Goal: Contribute content: Add original content to the website for others to see

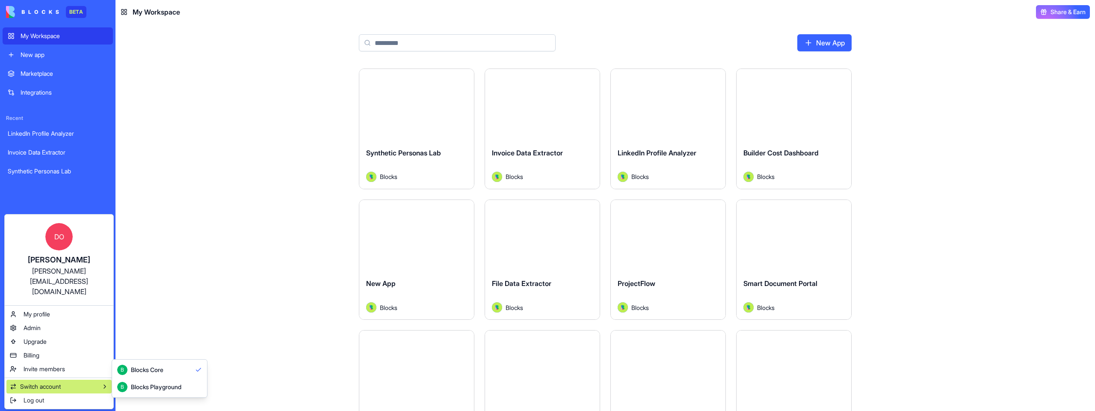
click at [148, 325] on div "Blocks Playground" at bounding box center [156, 387] width 50 height 9
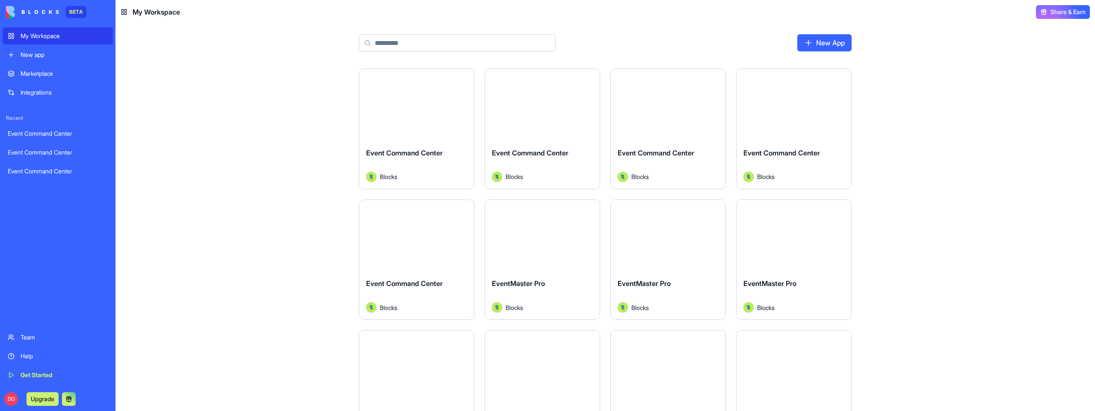
click at [838, 39] on link "New App" at bounding box center [825, 42] width 54 height 17
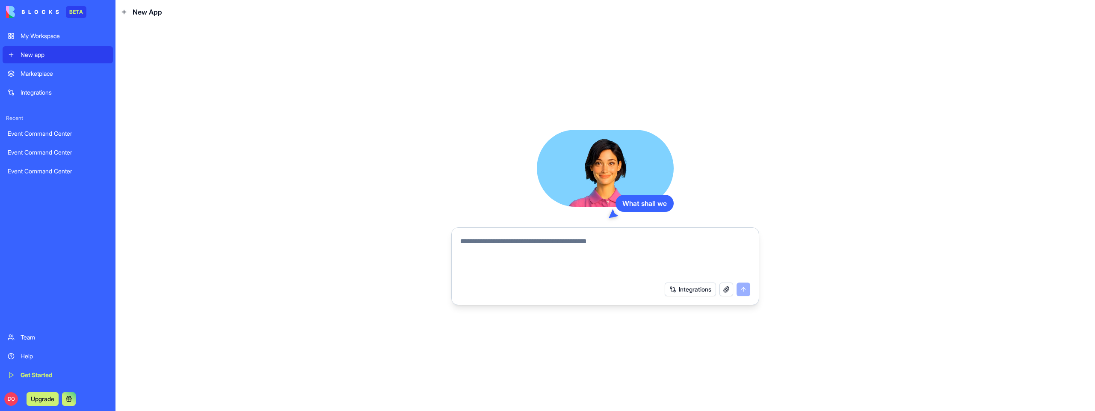
click at [543, 236] on textarea at bounding box center [605, 256] width 290 height 41
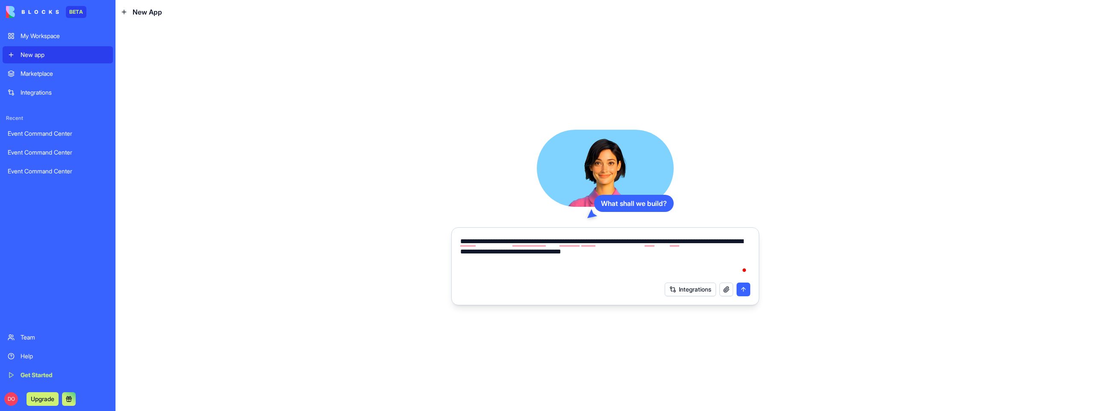
type textarea "**********"
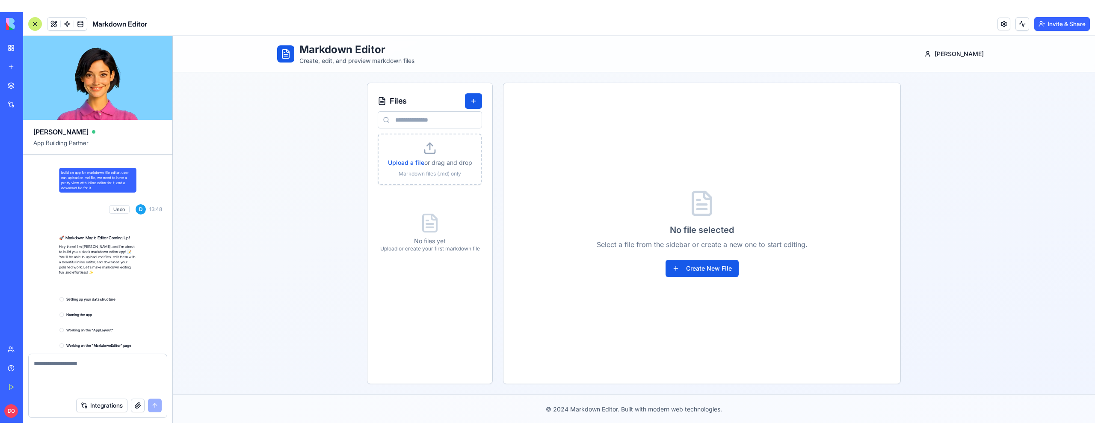
scroll to position [104, 0]
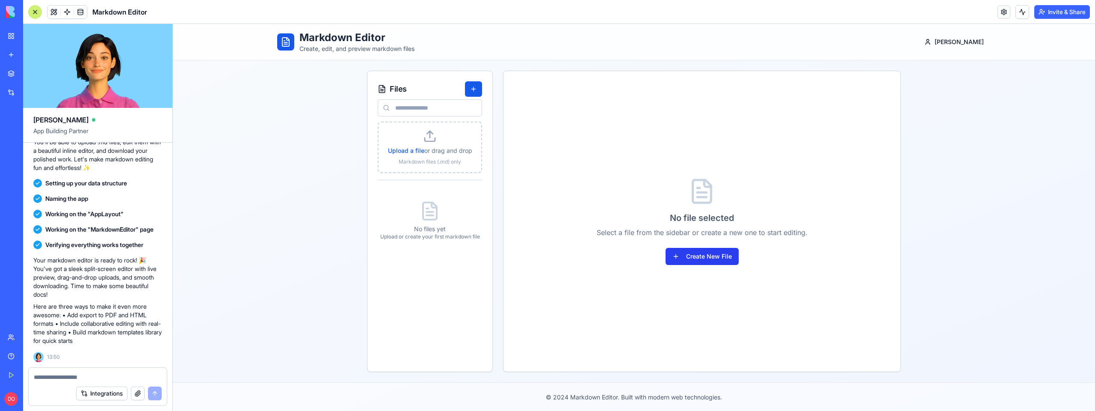
click at [706, 255] on button "Create New File" at bounding box center [702, 256] width 73 height 17
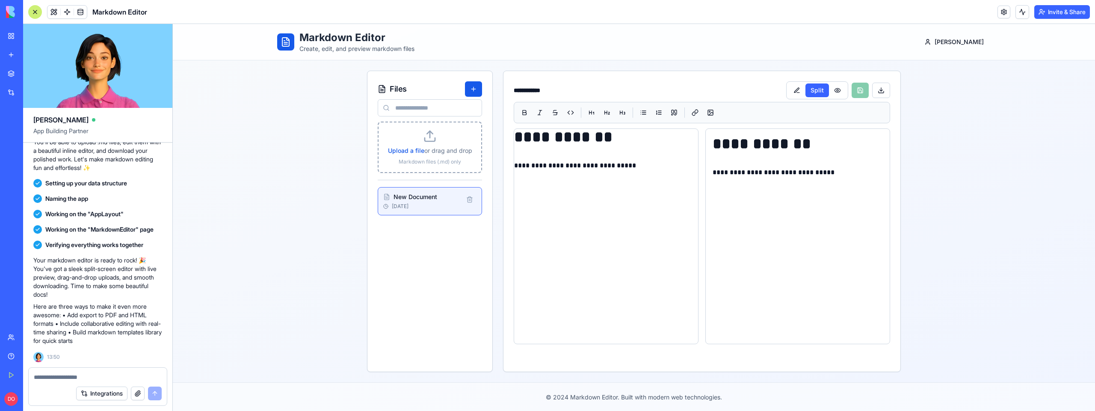
click at [417, 153] on span "Upload a file" at bounding box center [406, 150] width 36 height 7
click at [173, 24] on input "Upload a file or drag and drop Markdown files (.md) only" at bounding box center [173, 24] width 0 height 0
type input "**********"
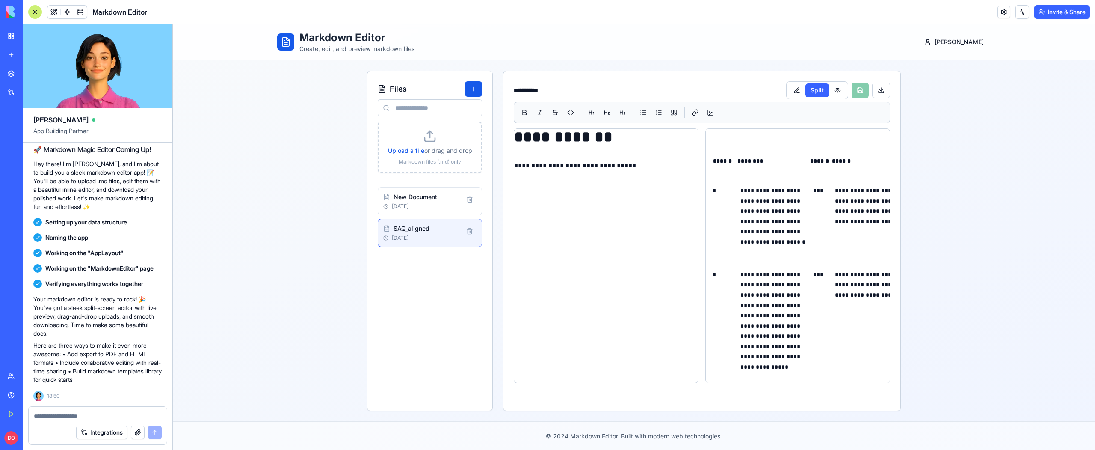
scroll to position [65, 0]
click at [831, 89] on button at bounding box center [837, 90] width 17 height 14
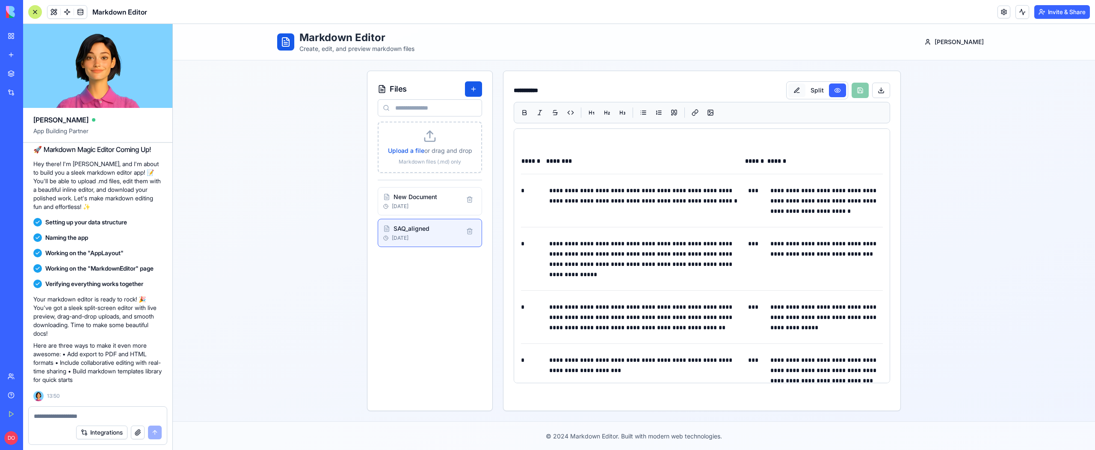
click at [797, 90] on button at bounding box center [797, 90] width 17 height 14
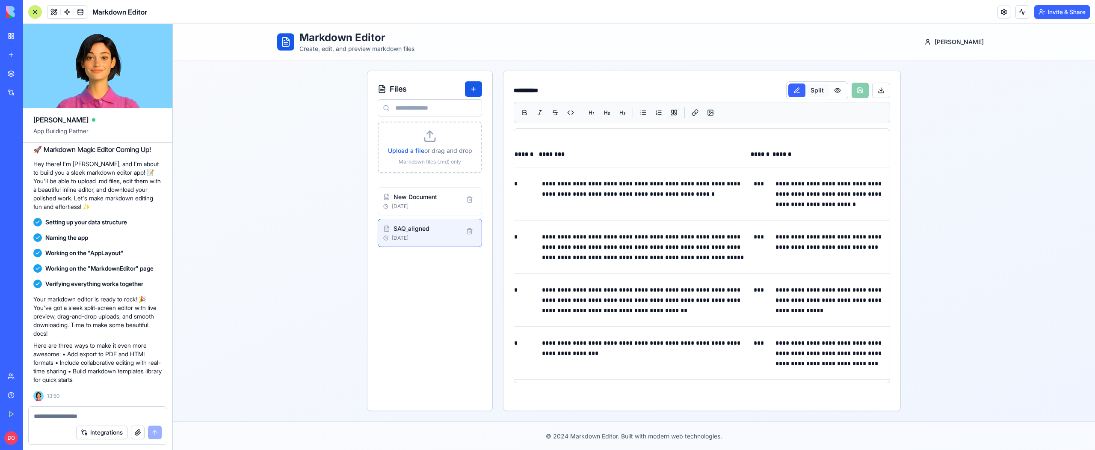
click at [808, 92] on button "Split" at bounding box center [818, 90] width 24 height 14
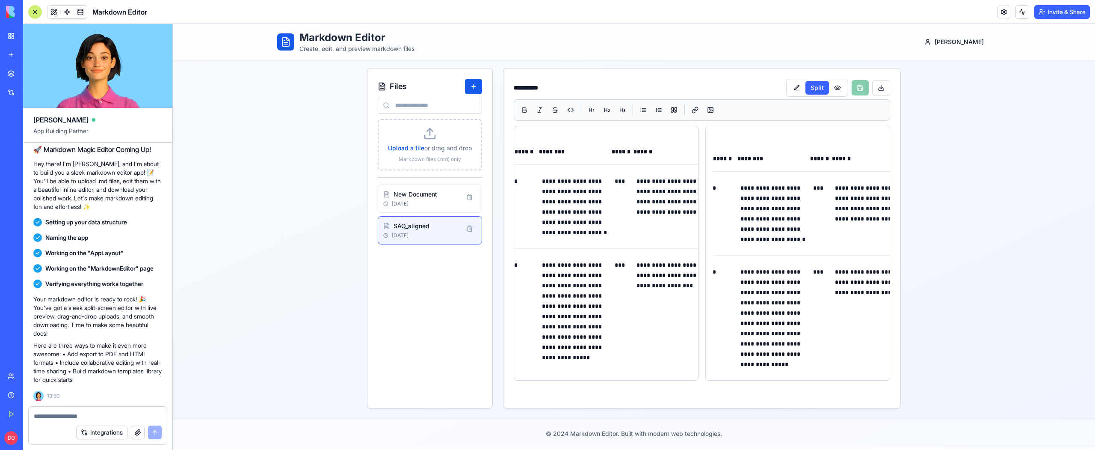
scroll to position [0, 0]
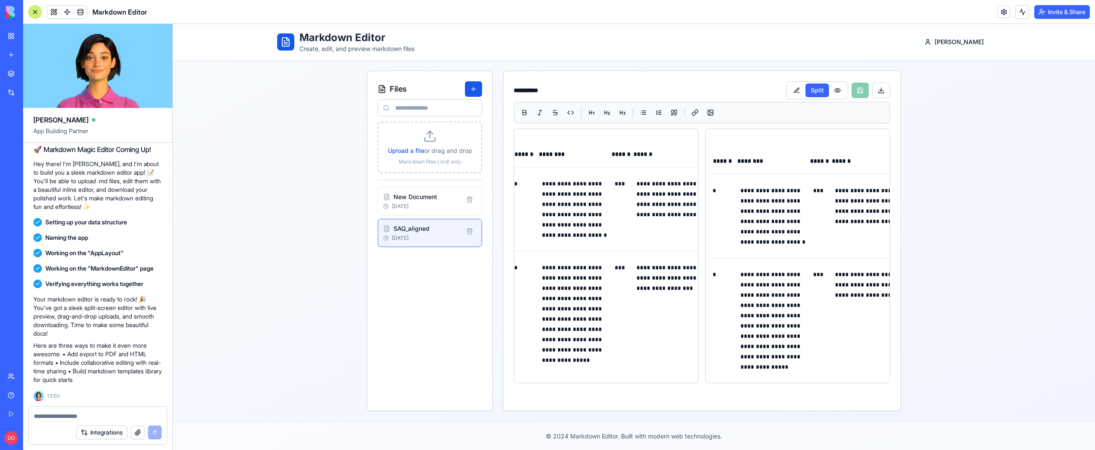
click at [72, 410] on textarea at bounding box center [98, 416] width 128 height 9
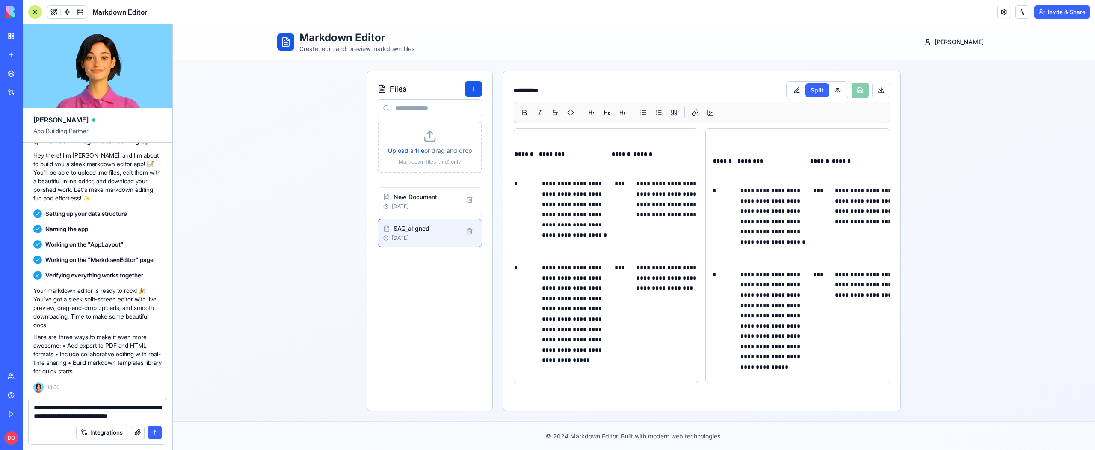
scroll to position [82, 0]
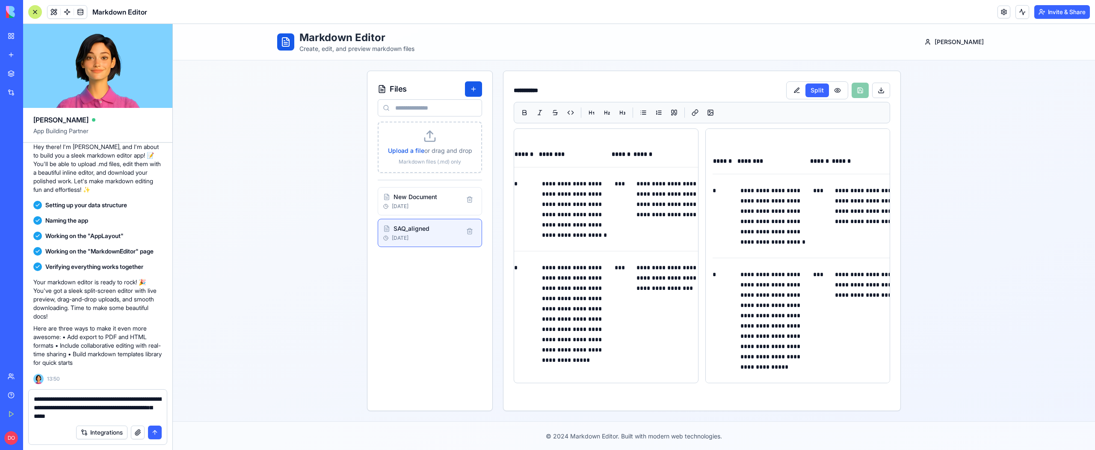
type textarea "**********"
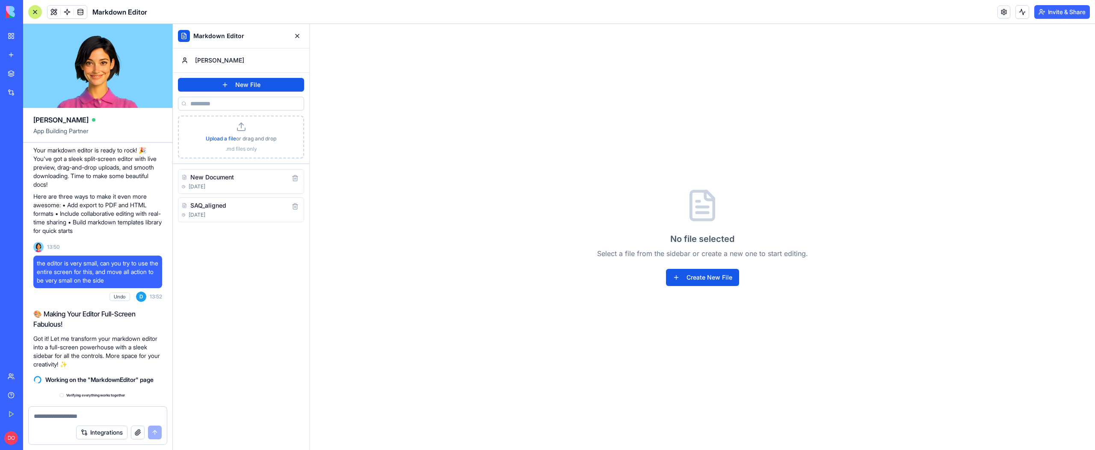
scroll to position [325, 0]
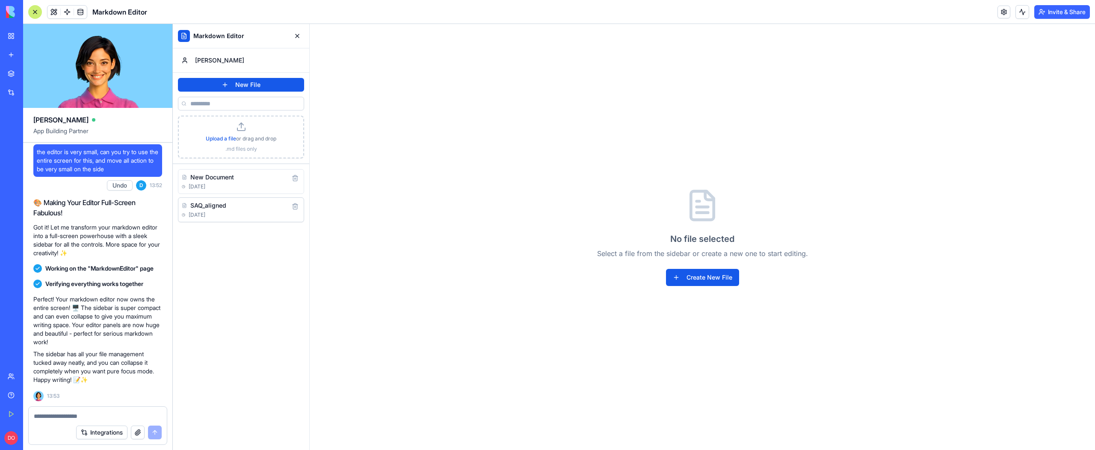
click at [213, 204] on h4 "SAQ_aligned" at bounding box center [208, 205] width 36 height 9
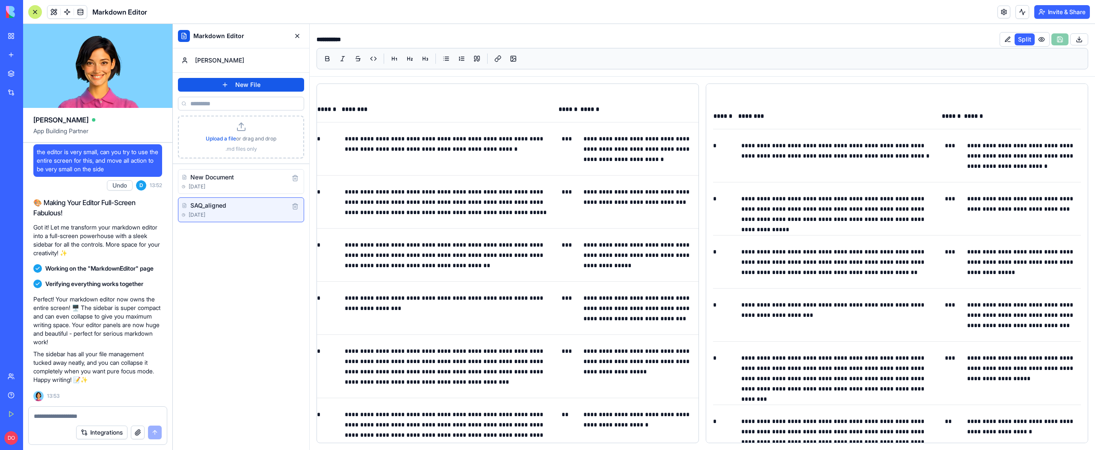
click at [382, 144] on p "**********" at bounding box center [450, 144] width 210 height 21
click at [508, 153] on p "**********" at bounding box center [449, 144] width 208 height 21
click at [568, 139] on p "***" at bounding box center [568, 139] width 15 height 10
click at [738, 166] on td "**********" at bounding box center [839, 155] width 203 height 53
click at [760, 148] on p "**********" at bounding box center [837, 150] width 191 height 21
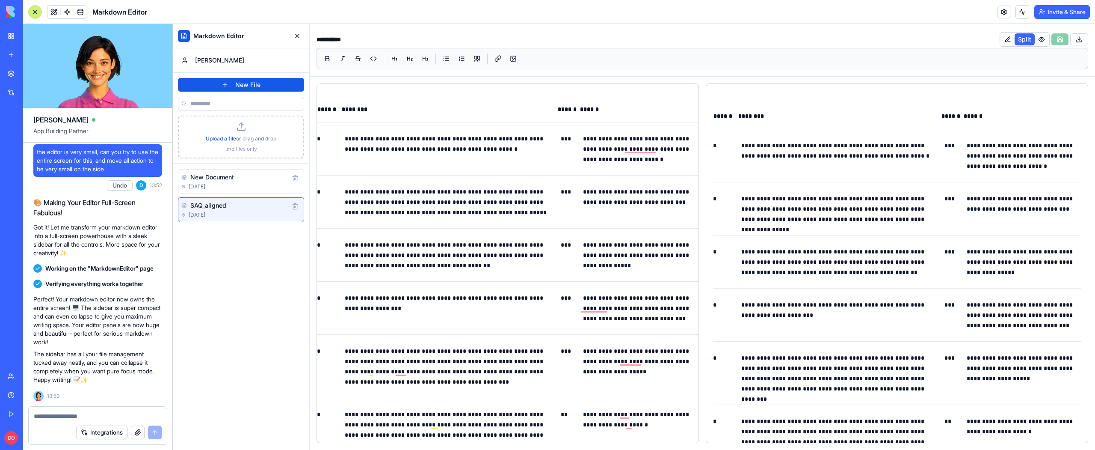
click at [761, 155] on p "**********" at bounding box center [837, 150] width 191 height 21
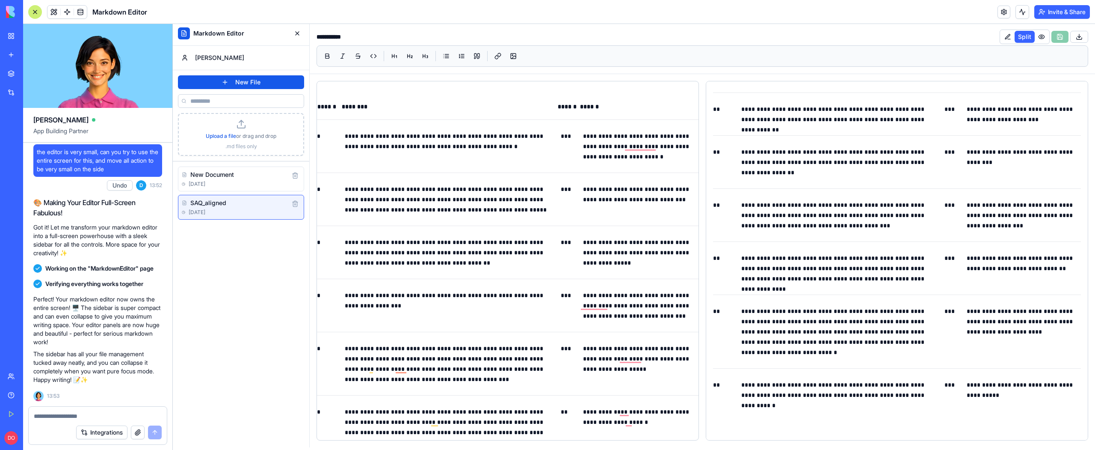
scroll to position [0, 0]
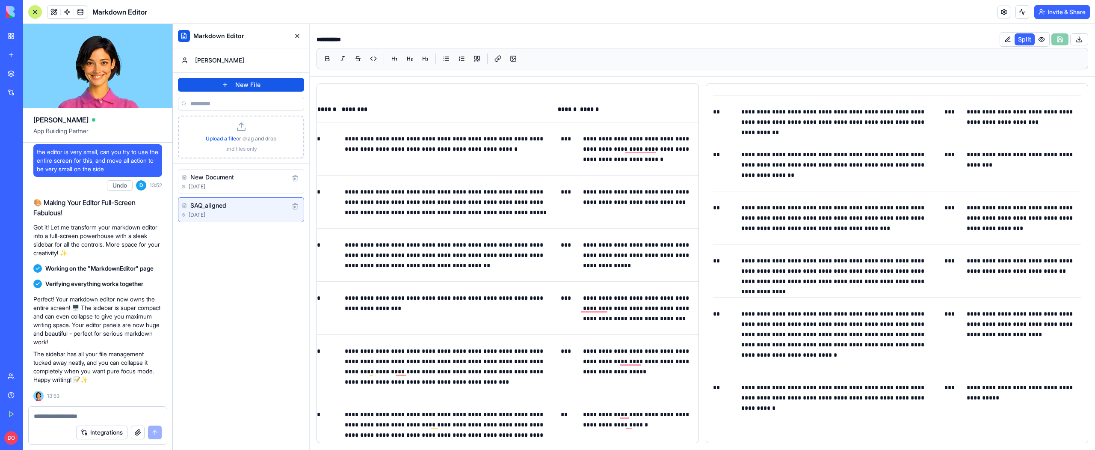
click at [77, 410] on textarea at bounding box center [98, 416] width 128 height 9
type textarea "**********"
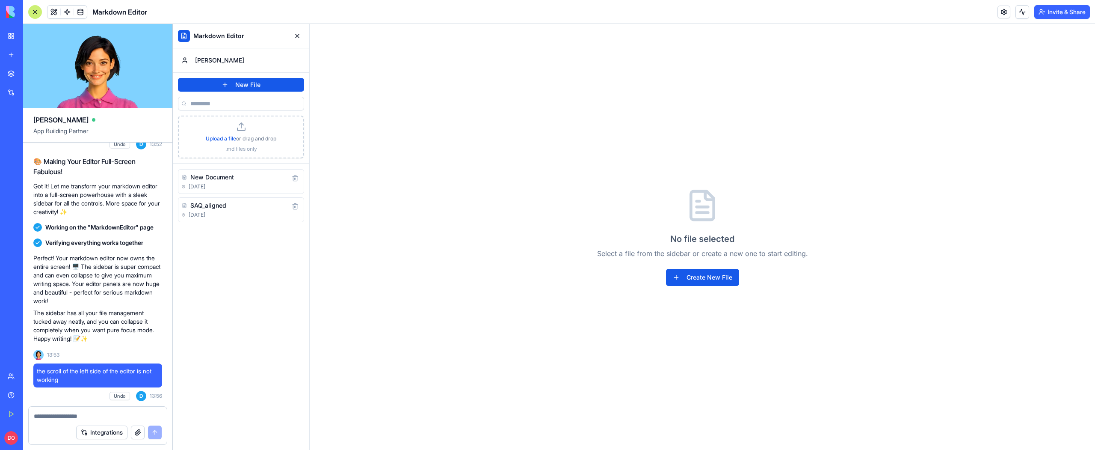
scroll to position [541, 0]
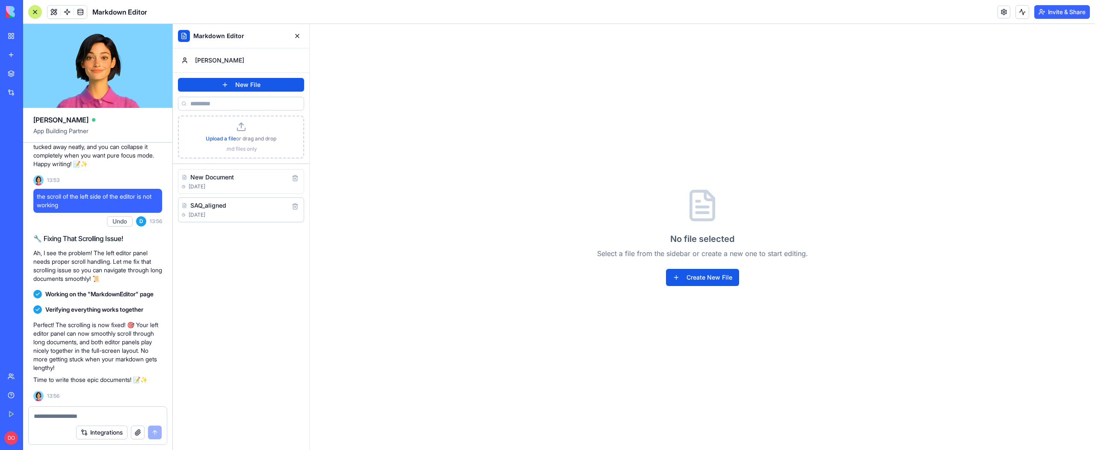
click at [226, 203] on h4 "SAQ_aligned" at bounding box center [208, 205] width 36 height 9
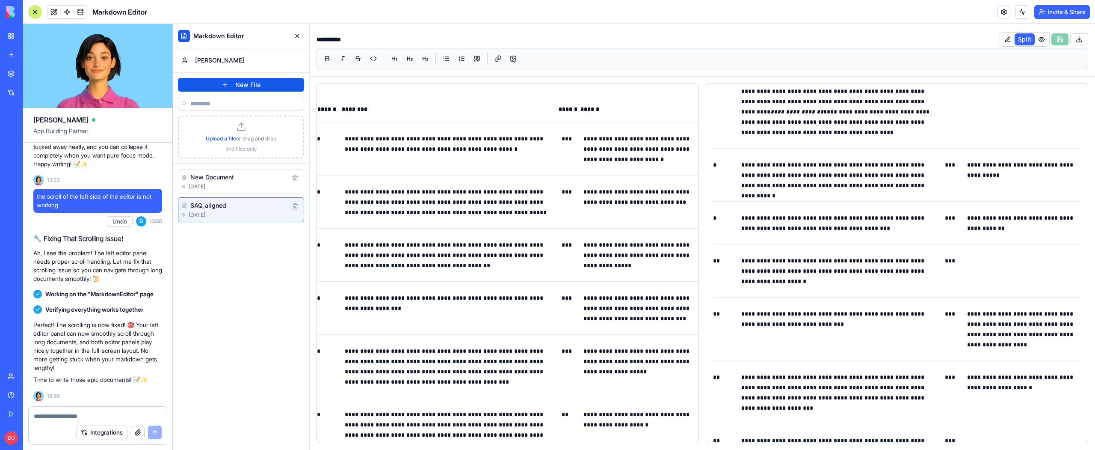
scroll to position [0, 0]
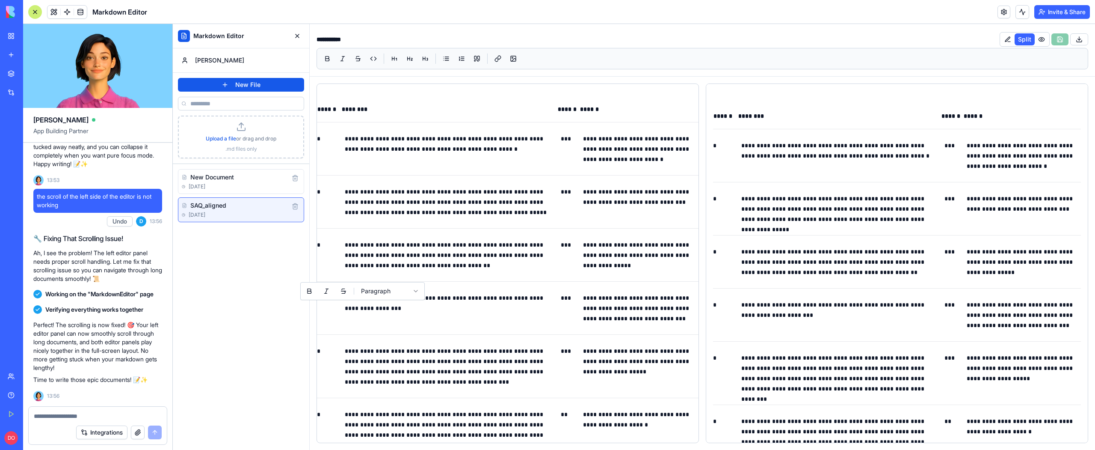
click at [534, 304] on p "**********" at bounding box center [449, 303] width 208 height 21
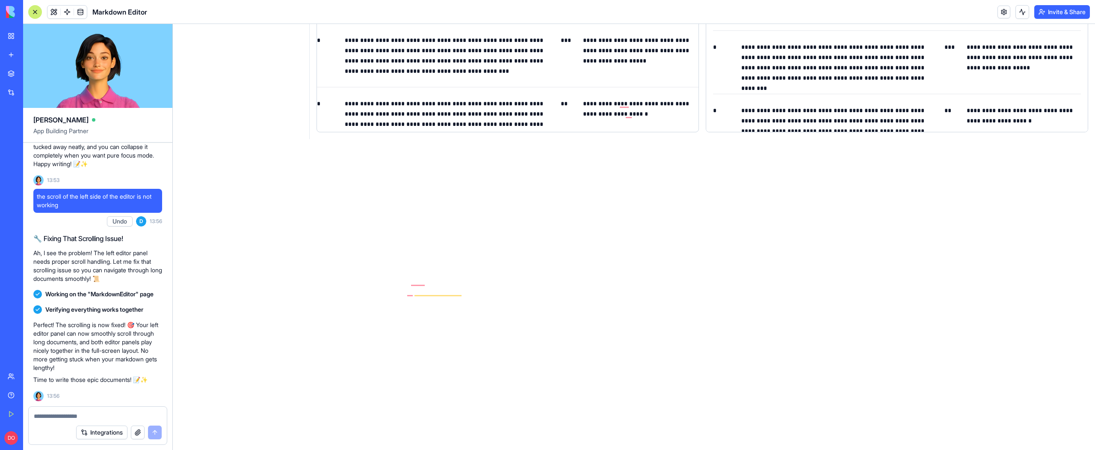
scroll to position [313, 0]
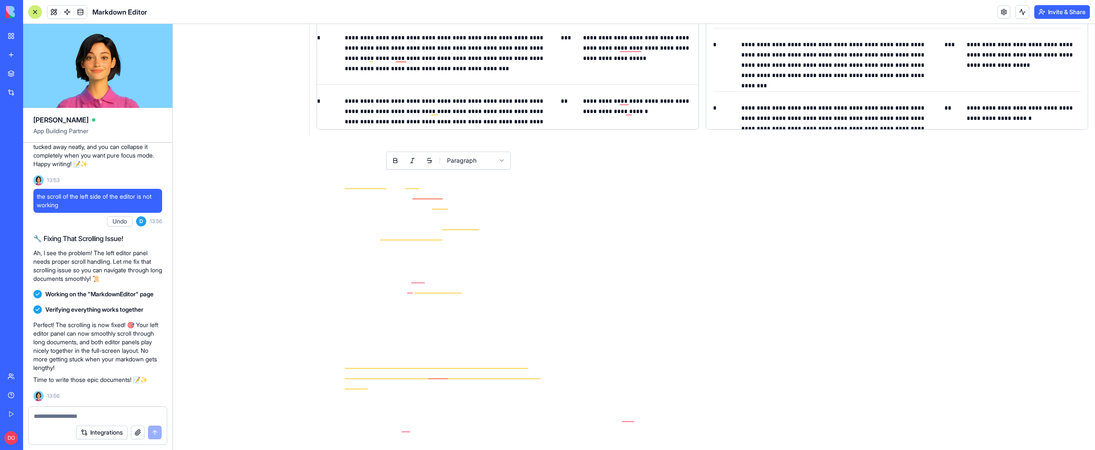
drag, startPoint x: 510, startPoint y: 325, endPoint x: 549, endPoint y: 143, distance: 186.3
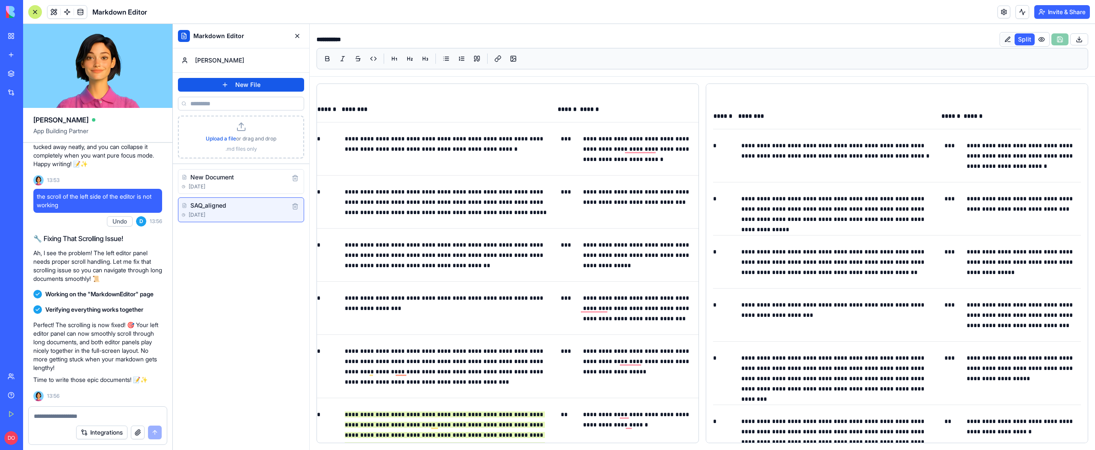
click at [1001, 40] on button at bounding box center [1008, 39] width 14 height 12
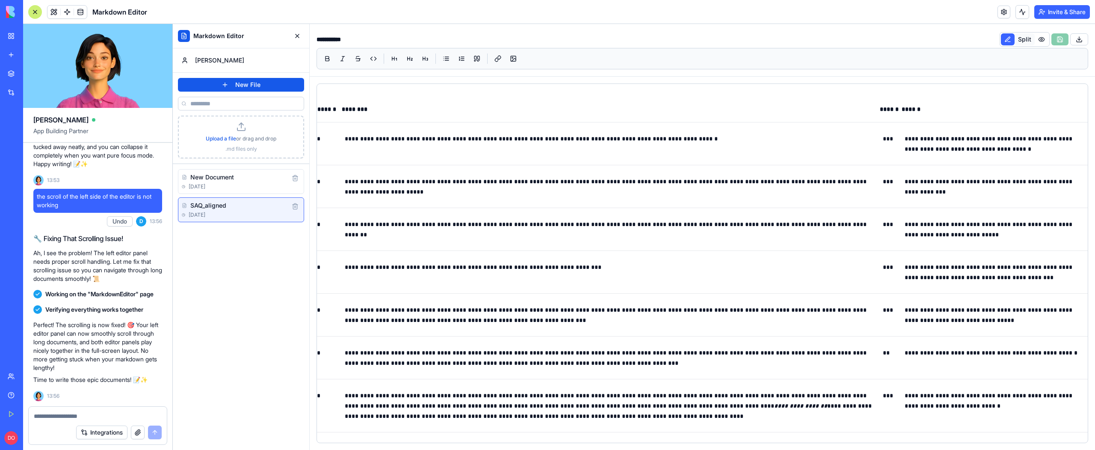
click at [1022, 42] on button "Split" at bounding box center [1025, 39] width 20 height 12
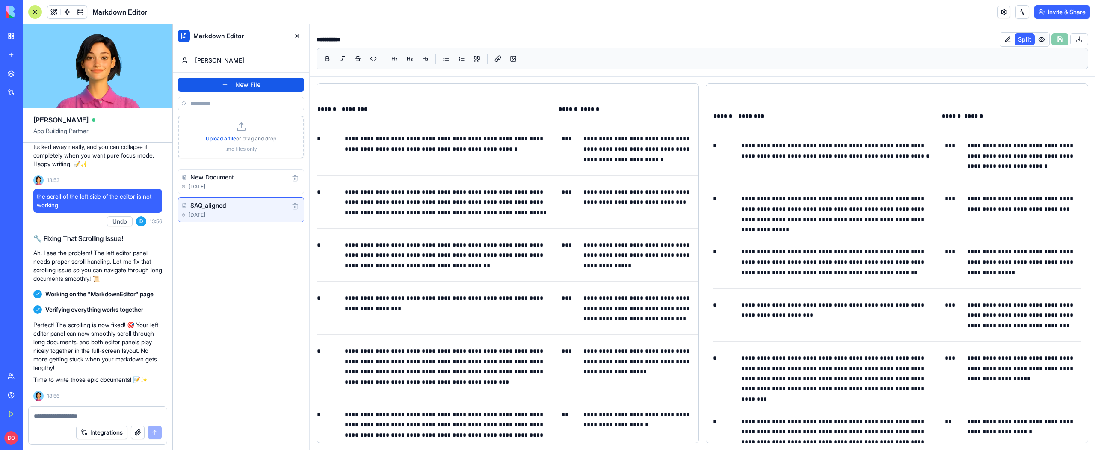
click at [1040, 42] on button at bounding box center [1042, 39] width 14 height 12
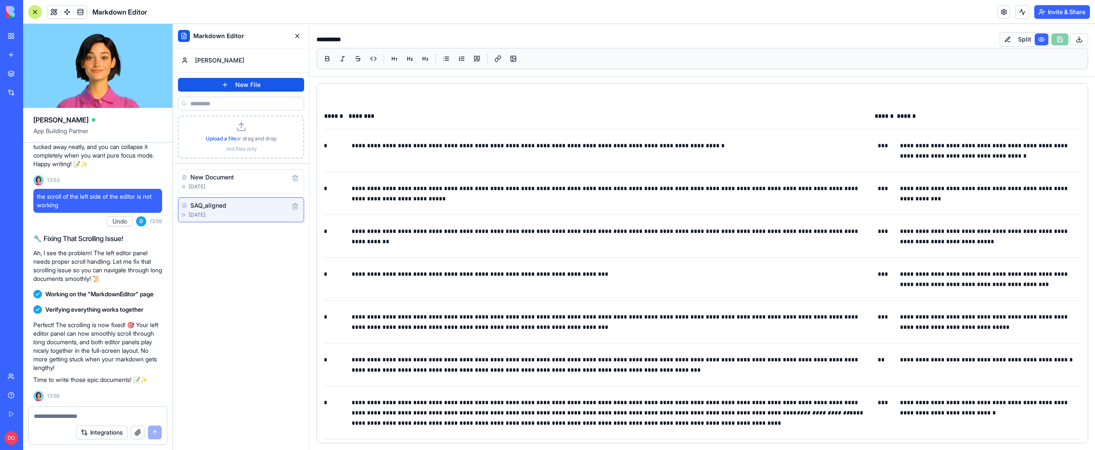
click at [1004, 42] on button at bounding box center [1008, 39] width 14 height 12
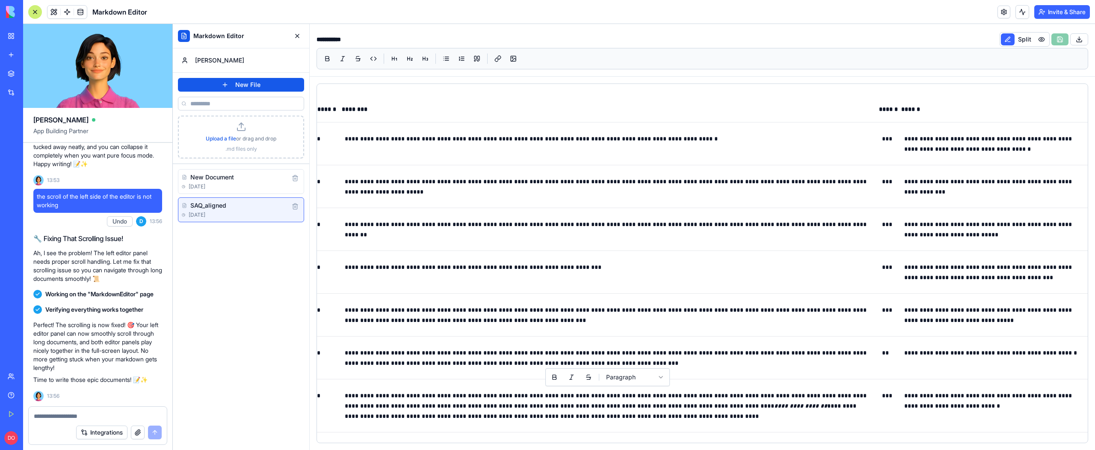
drag, startPoint x: 494, startPoint y: 380, endPoint x: 487, endPoint y: 424, distance: 44.6
click at [487, 410] on td "**********" at bounding box center [609, 405] width 537 height 53
click at [509, 410] on p "**********" at bounding box center [608, 405] width 526 height 31
click at [1022, 39] on button "Split" at bounding box center [1025, 39] width 20 height 12
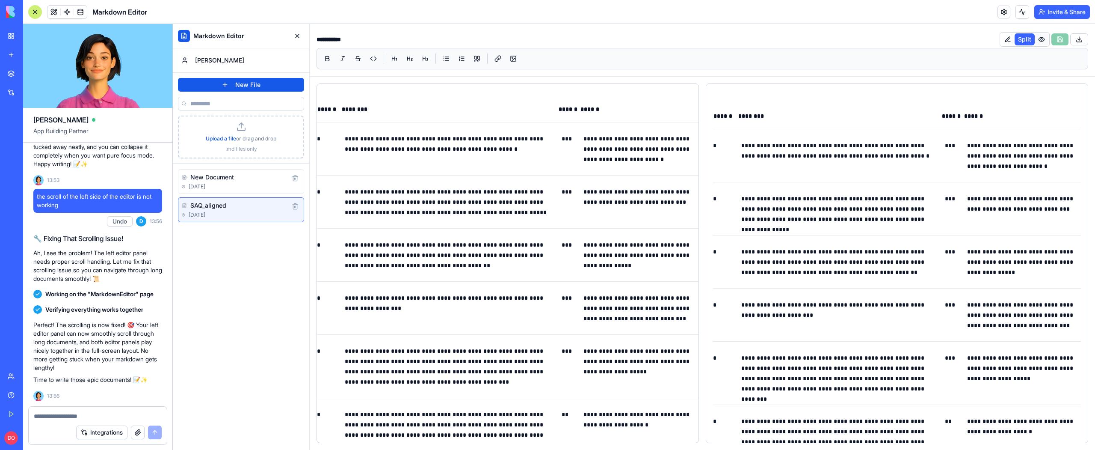
click at [1037, 43] on button at bounding box center [1042, 39] width 14 height 12
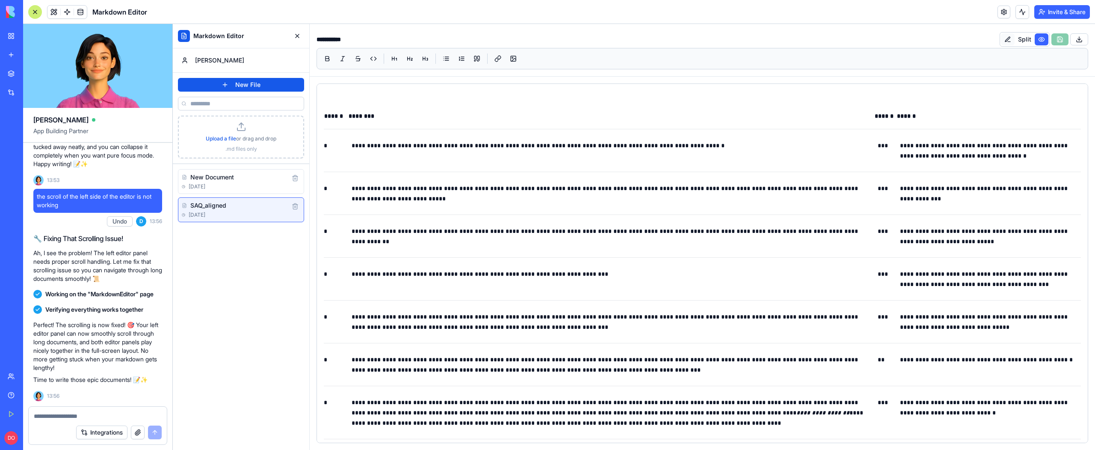
click at [1011, 38] on button at bounding box center [1008, 39] width 14 height 12
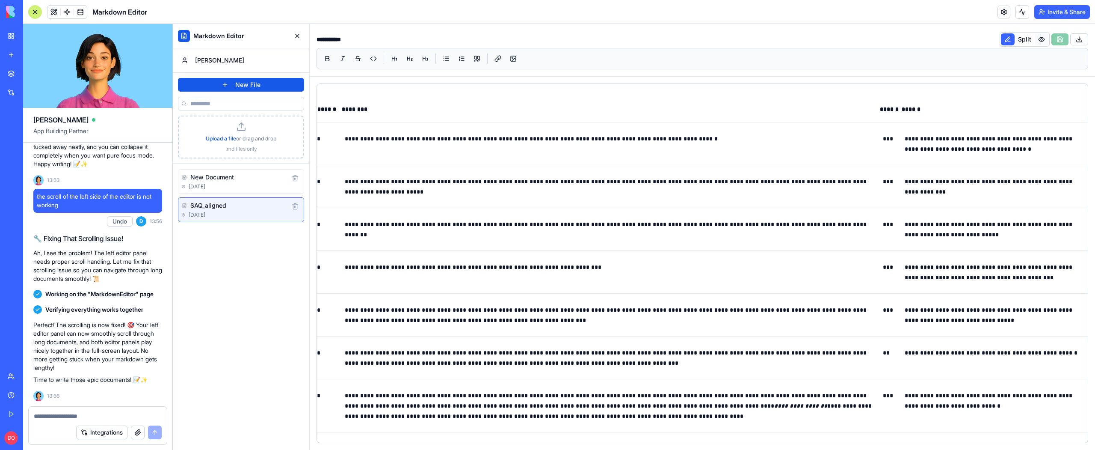
click at [1041, 42] on button at bounding box center [1042, 39] width 14 height 12
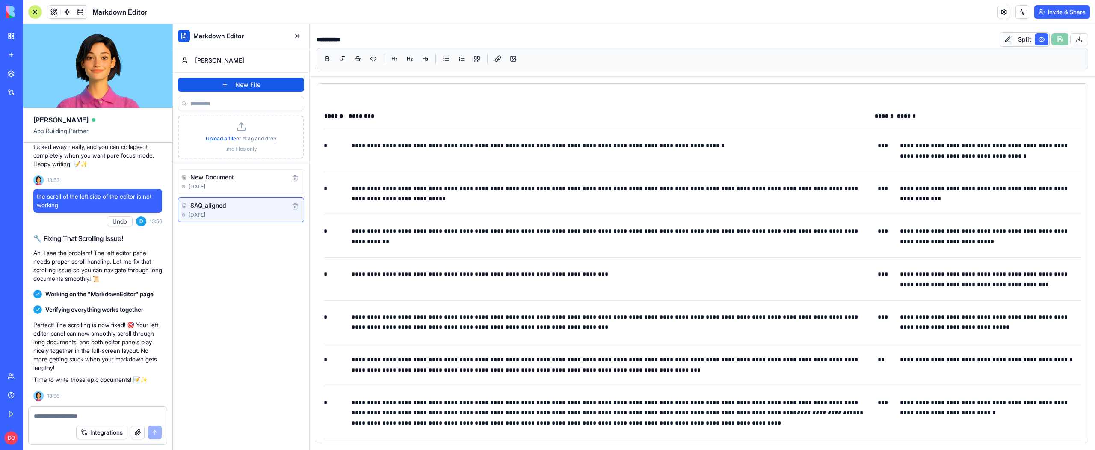
click at [1006, 40] on button at bounding box center [1008, 39] width 14 height 12
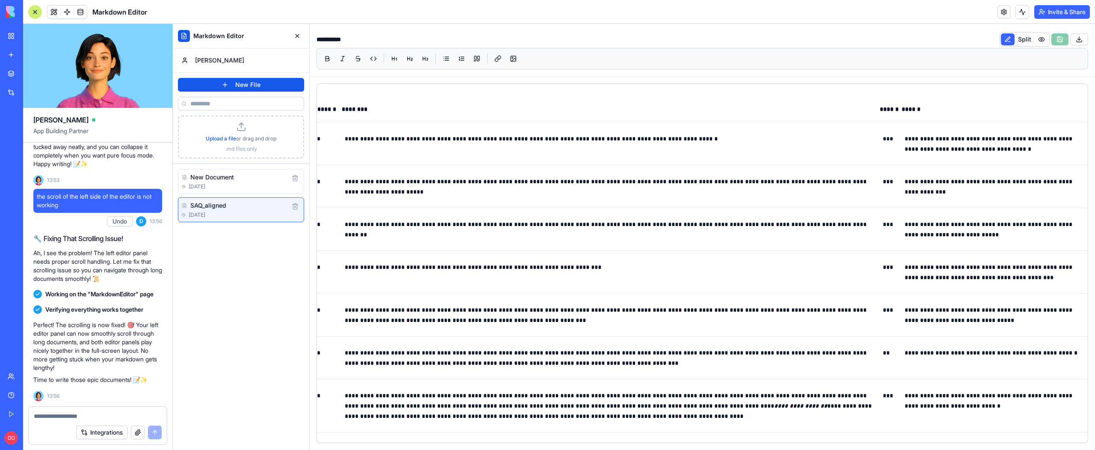
click at [1023, 42] on button "Split" at bounding box center [1025, 39] width 20 height 12
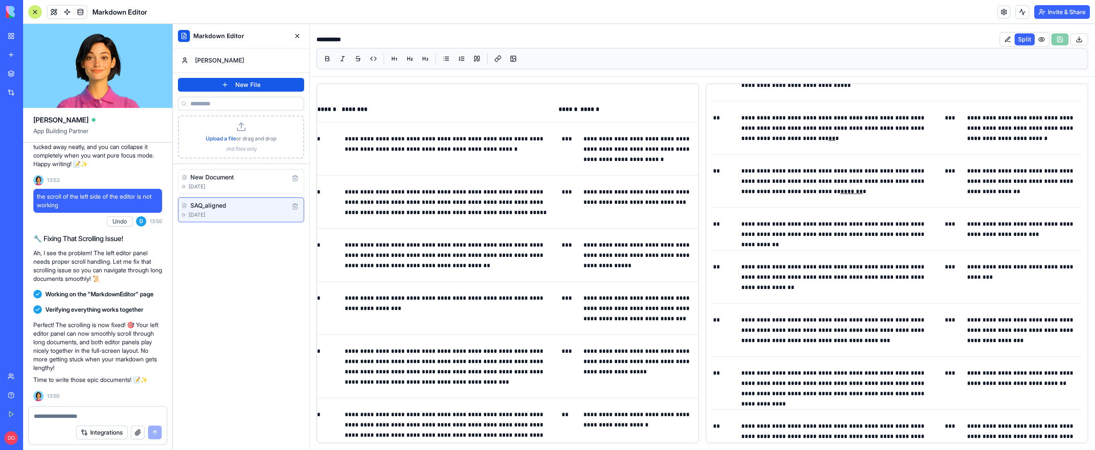
scroll to position [2796, 0]
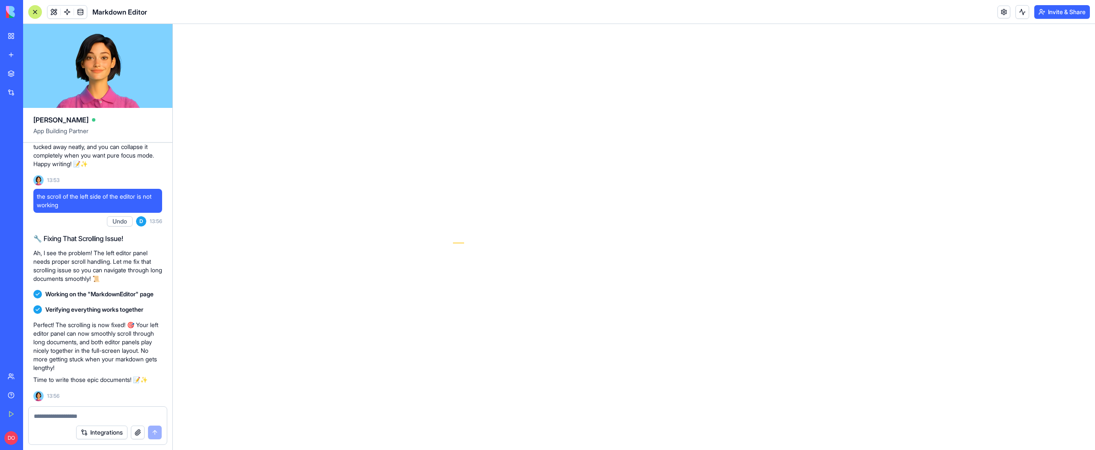
drag, startPoint x: 522, startPoint y: 235, endPoint x: 567, endPoint y: 390, distance: 161.2
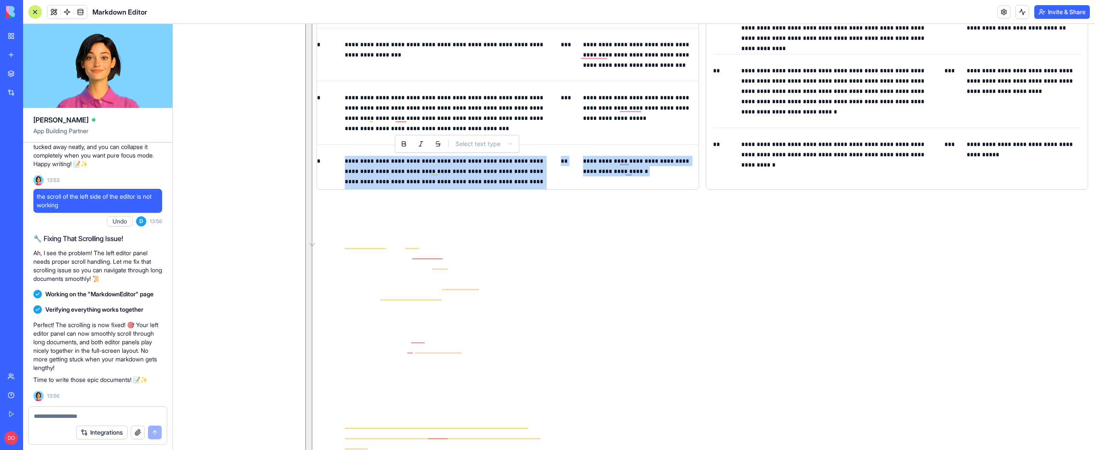
scroll to position [263, 0]
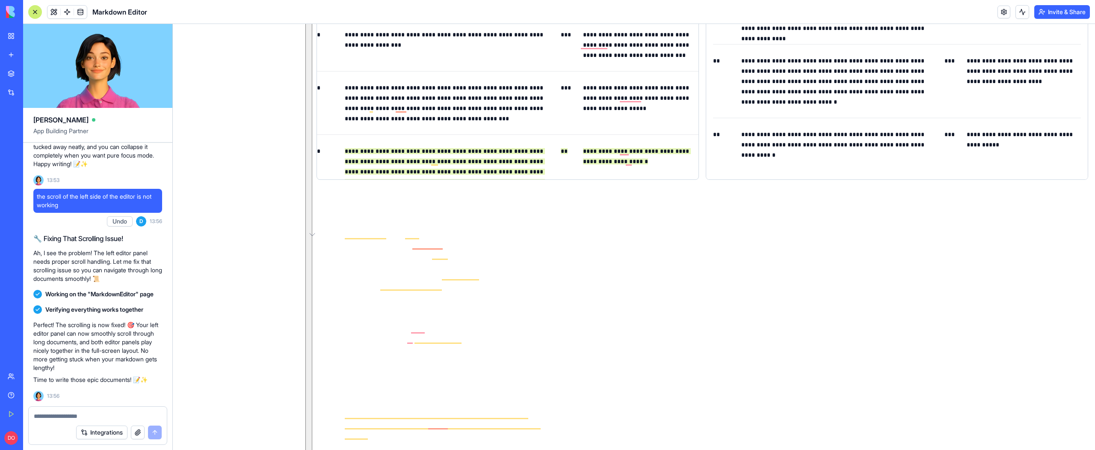
drag, startPoint x: 324, startPoint y: 184, endPoint x: 328, endPoint y: 243, distance: 59.6
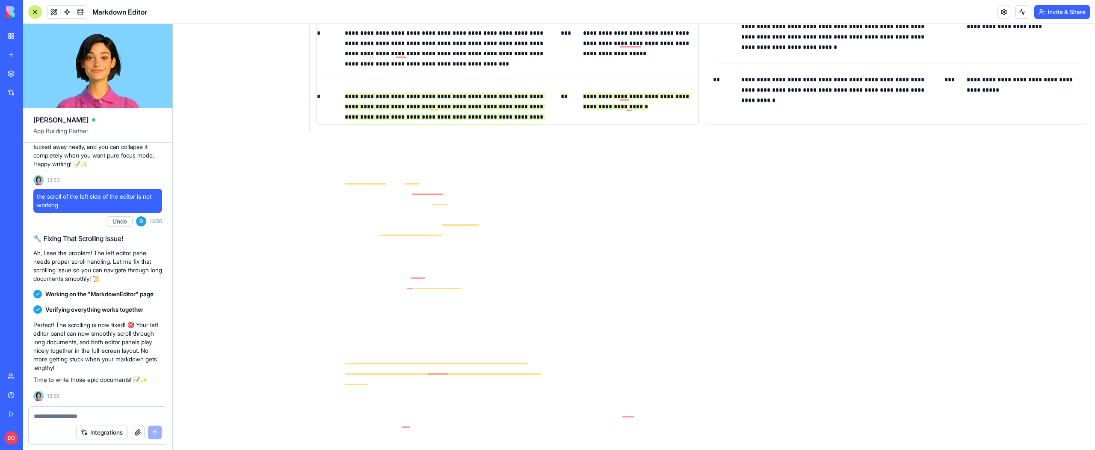
scroll to position [341, 0]
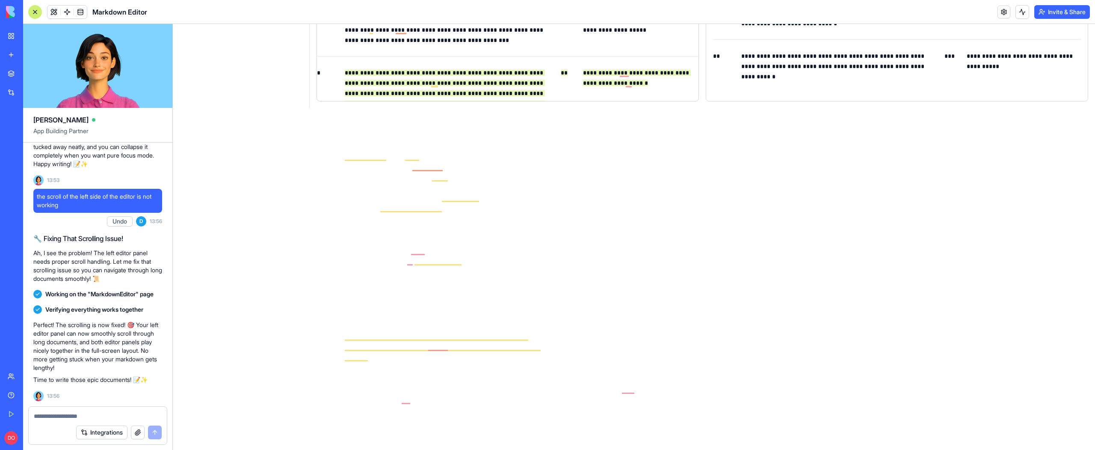
click at [74, 409] on div at bounding box center [98, 414] width 138 height 14
click at [89, 410] on textarea at bounding box center [98, 416] width 128 height 9
type textarea "**********"
paste textarea
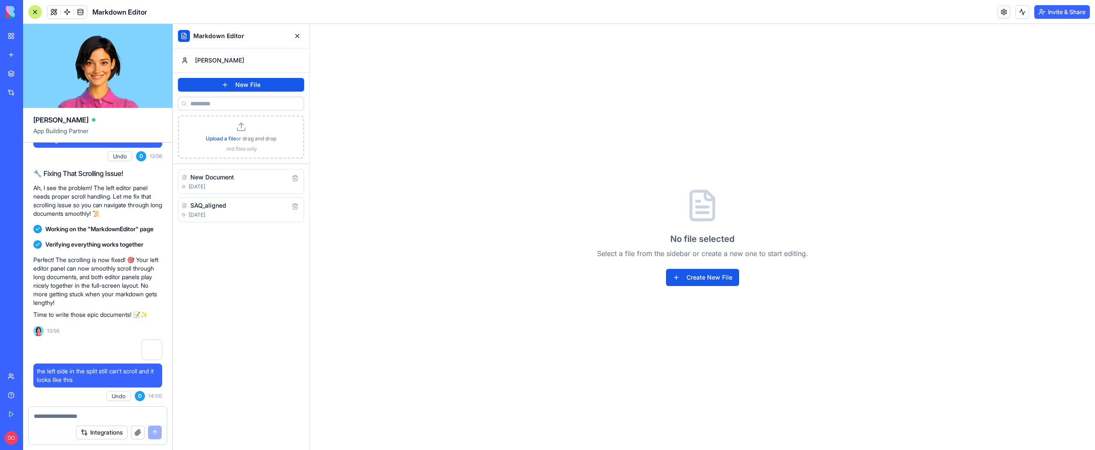
scroll to position [815, 0]
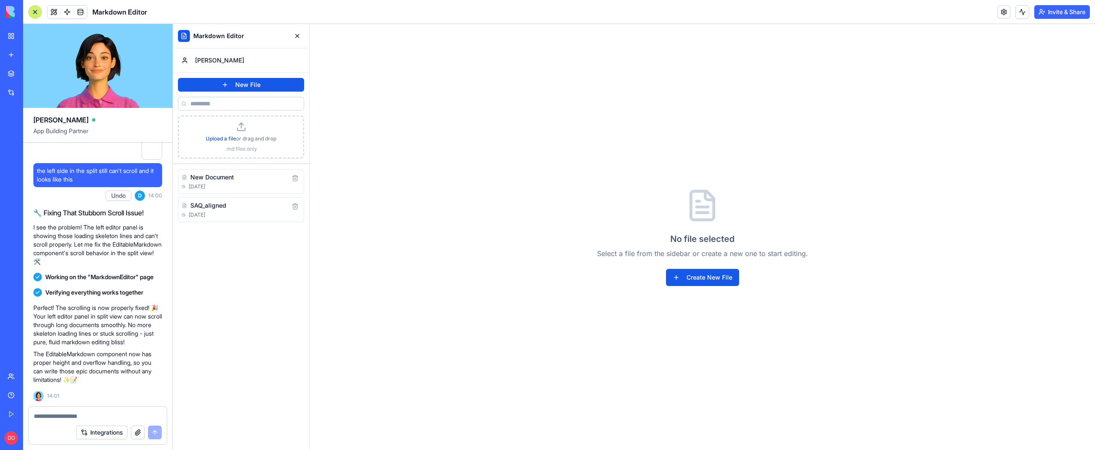
click at [261, 345] on div "New Document 9/1/2025 SAQ_aligned 9/1/2025" at bounding box center [241, 307] width 126 height 276
click at [222, 206] on h4 "SAQ_aligned" at bounding box center [208, 205] width 36 height 9
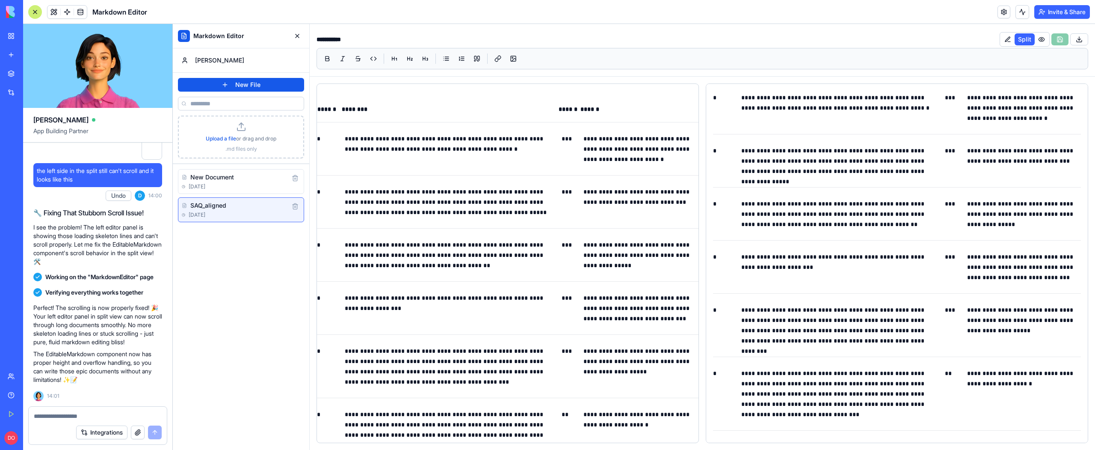
scroll to position [0, 0]
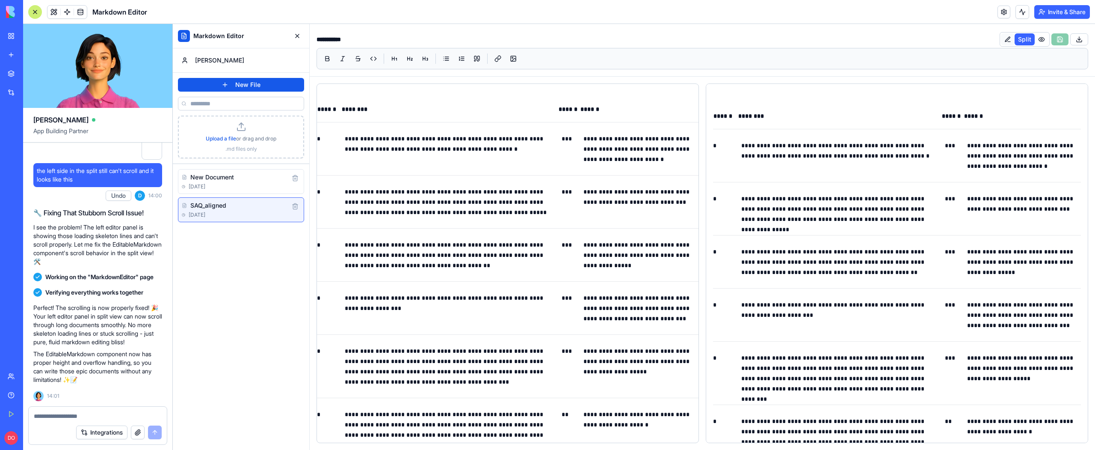
click at [1009, 38] on button at bounding box center [1008, 39] width 14 height 12
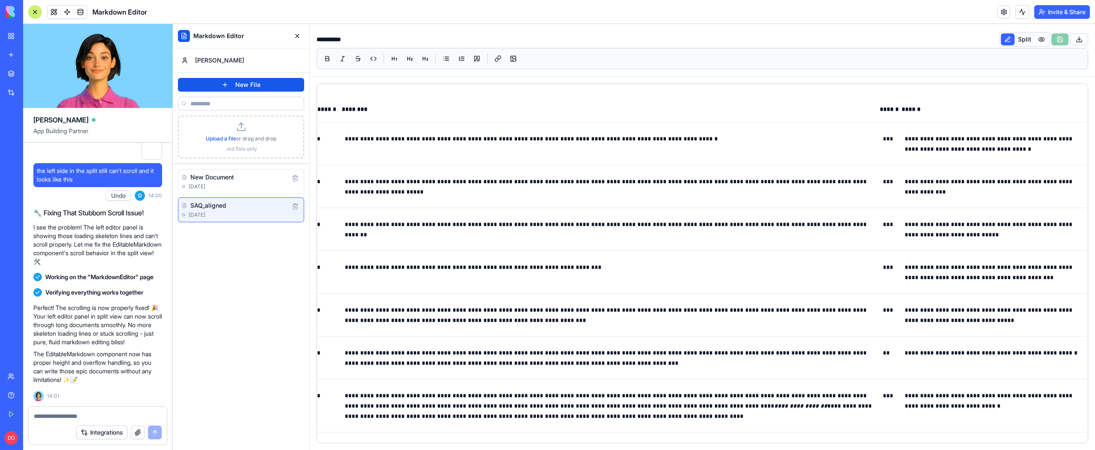
click at [1020, 40] on button "Split" at bounding box center [1025, 39] width 20 height 12
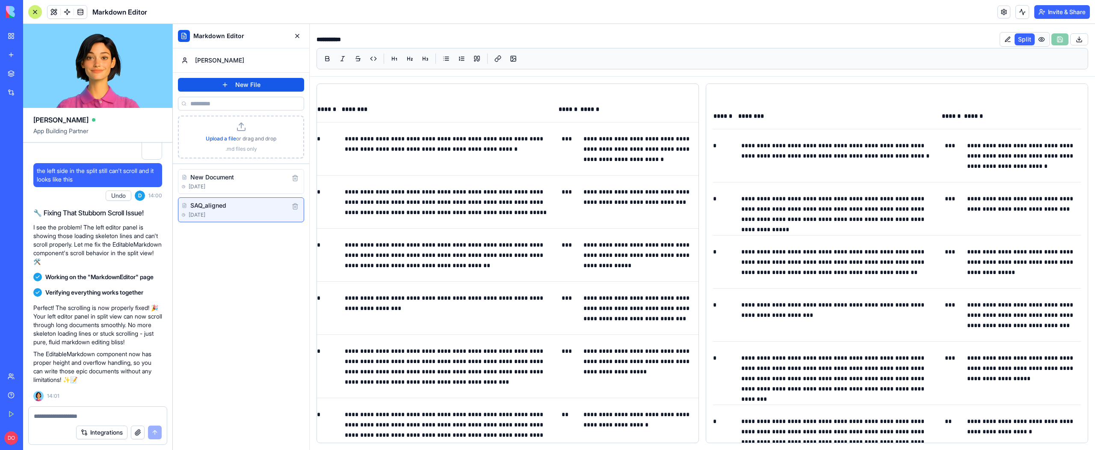
click at [1044, 41] on button at bounding box center [1042, 39] width 14 height 12
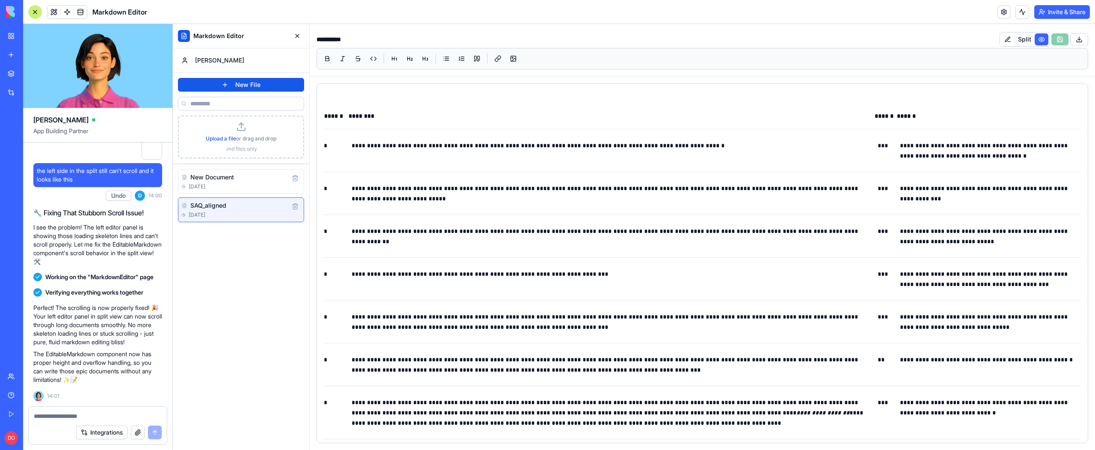
click at [1029, 40] on button "Split" at bounding box center [1025, 39] width 20 height 12
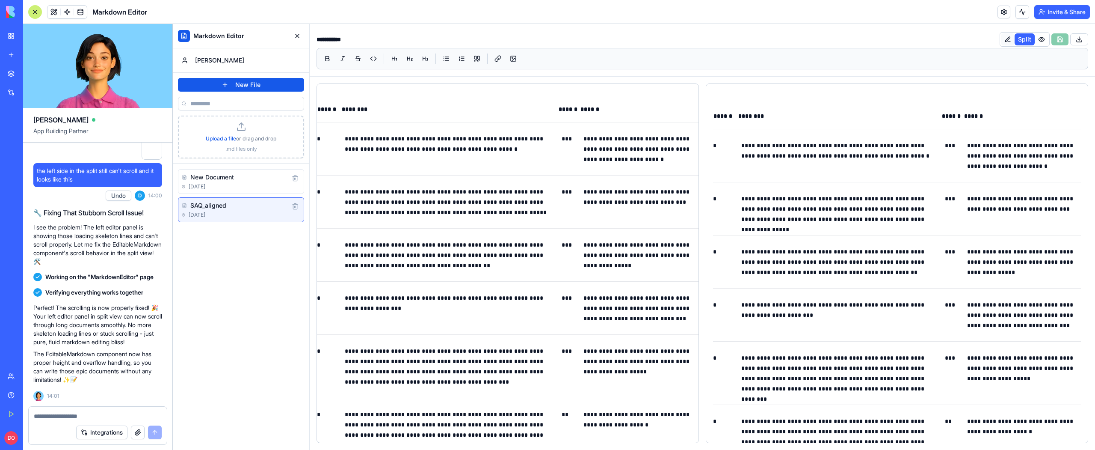
click at [1012, 41] on button at bounding box center [1008, 39] width 14 height 12
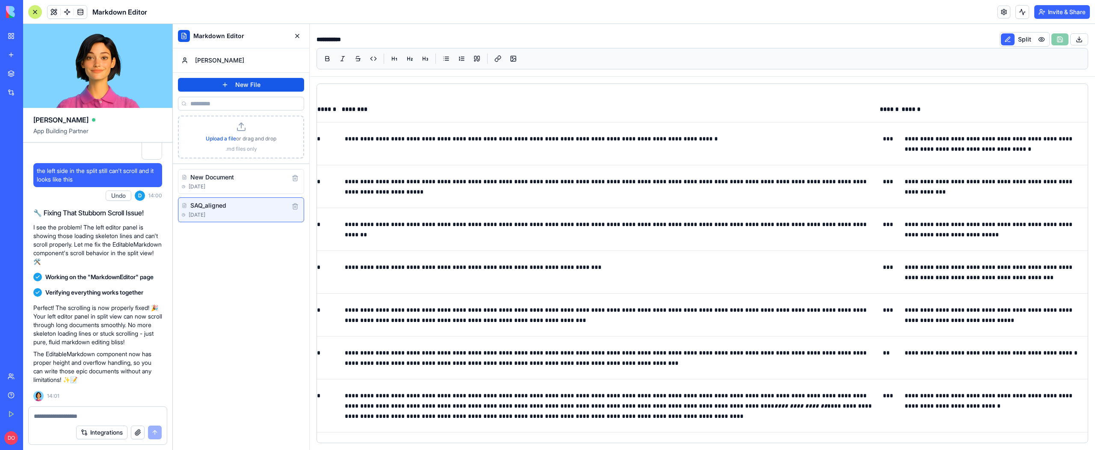
click at [79, 410] on div at bounding box center [98, 414] width 138 height 14
click at [78, 410] on textarea at bounding box center [98, 416] width 128 height 9
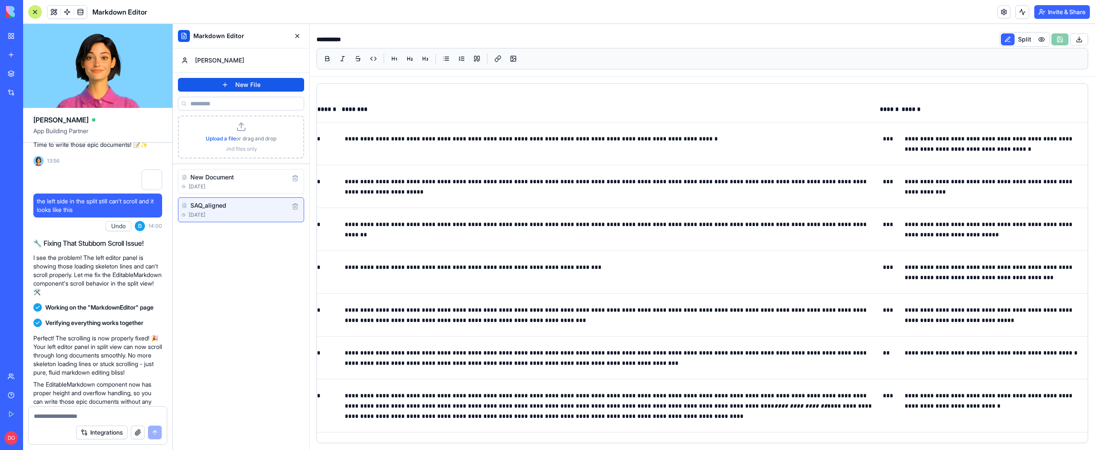
scroll to position [815, 0]
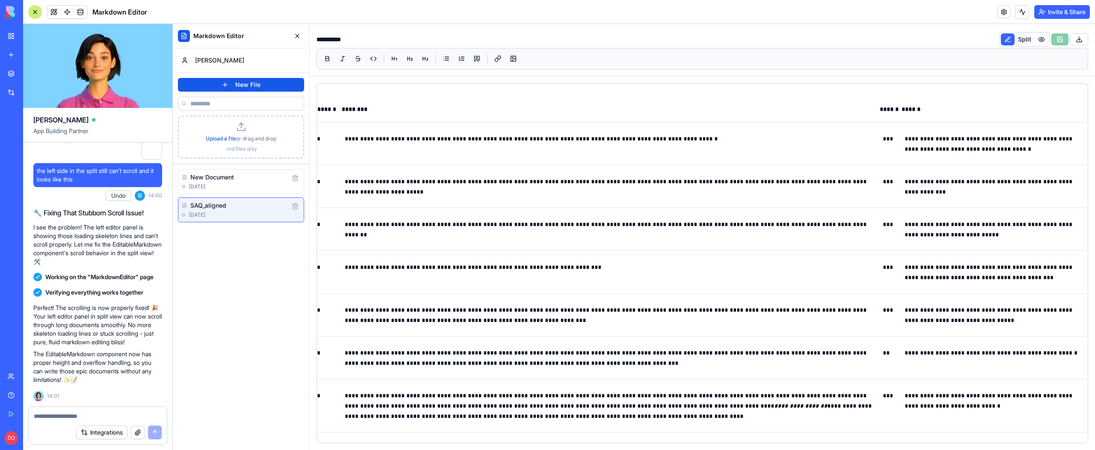
click at [1024, 39] on button "Split" at bounding box center [1025, 39] width 20 height 12
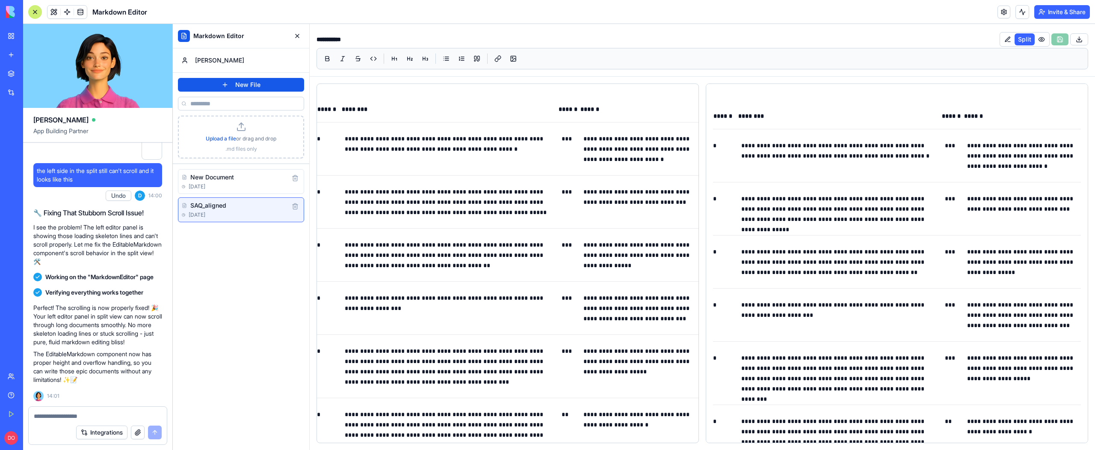
click at [844, 40] on input "**********" at bounding box center [657, 39] width 680 height 17
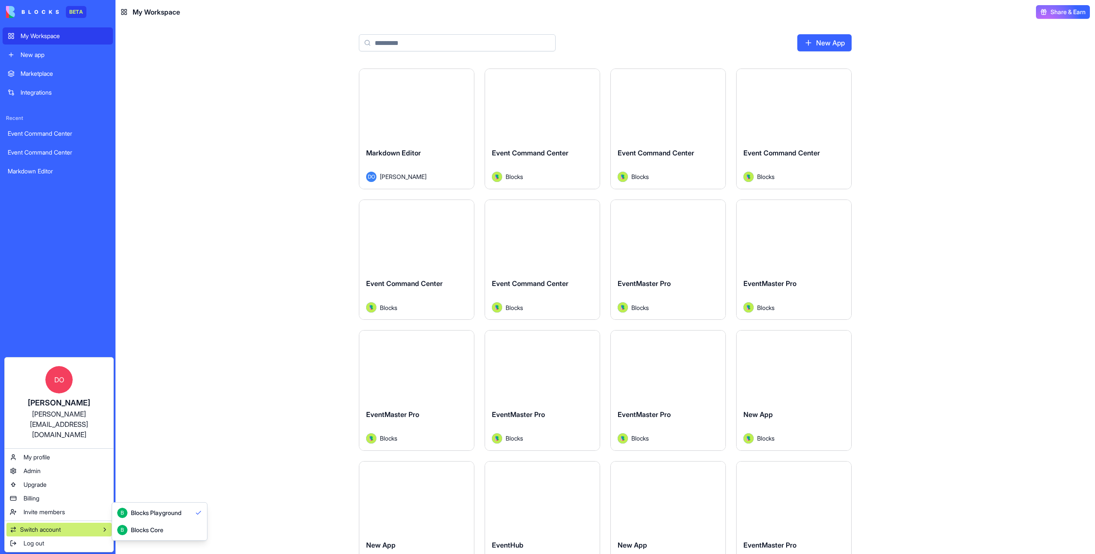
click at [148, 528] on div "Blocks Core" at bounding box center [147, 529] width 33 height 9
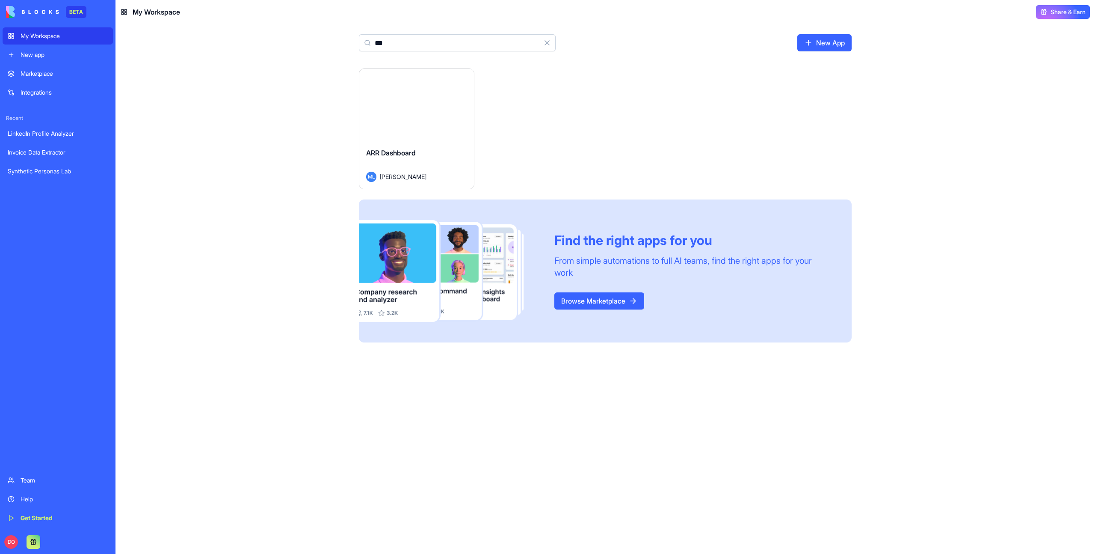
type input "***"
click at [426, 105] on button "Launch" at bounding box center [417, 104] width 64 height 17
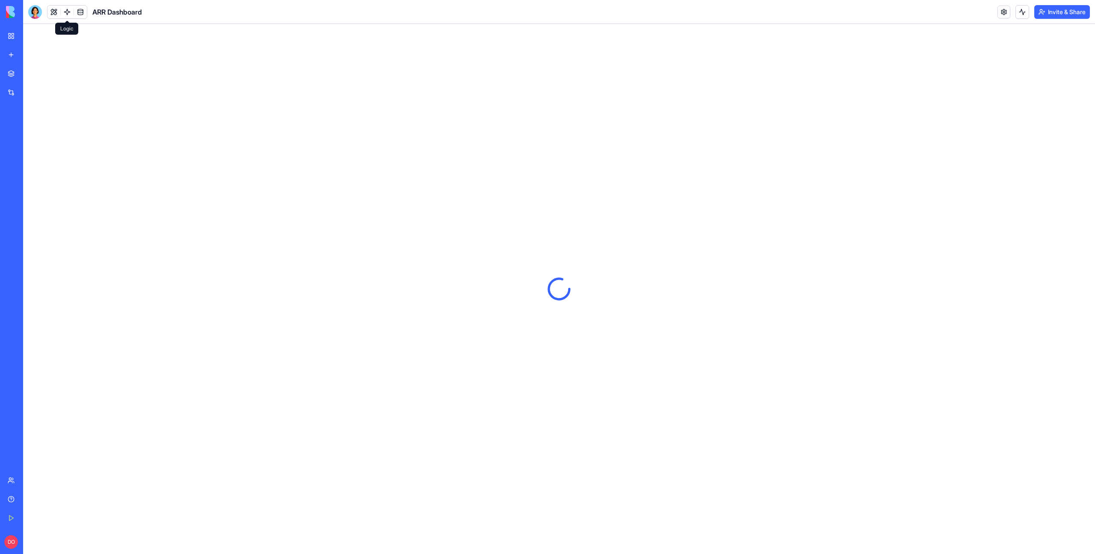
click at [68, 15] on link at bounding box center [67, 12] width 13 height 13
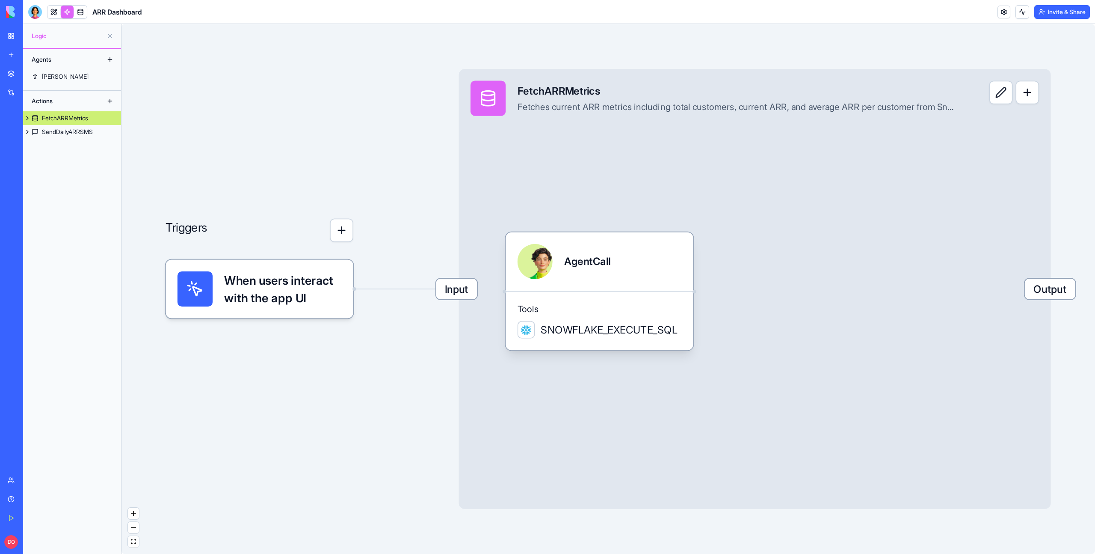
click at [624, 148] on div "Input FetchARRMetrics Fetches current ARR metrics including total customers, cu…" at bounding box center [755, 289] width 592 height 440
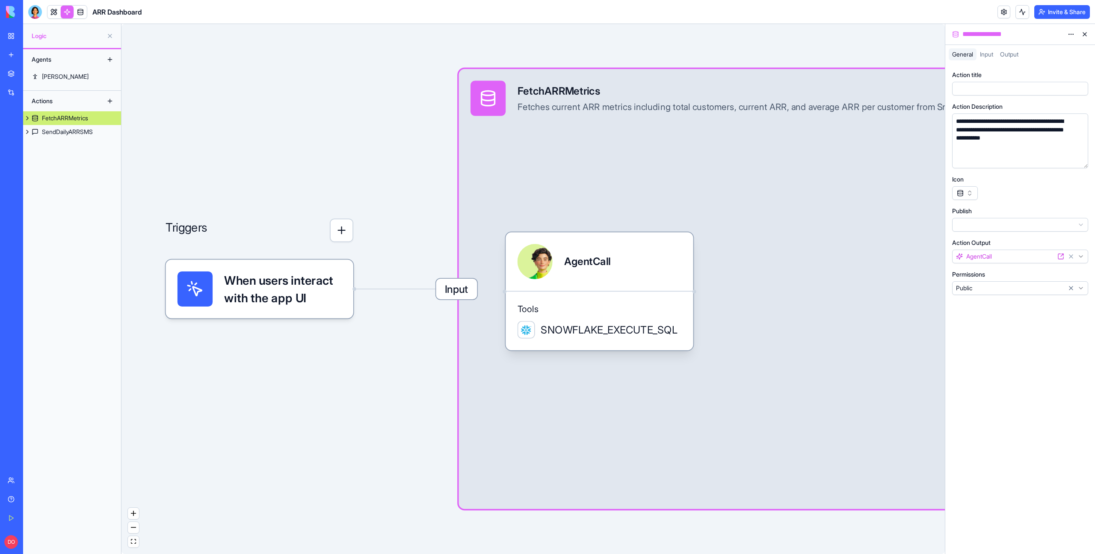
click at [987, 53] on span "Input" at bounding box center [986, 53] width 13 height 7
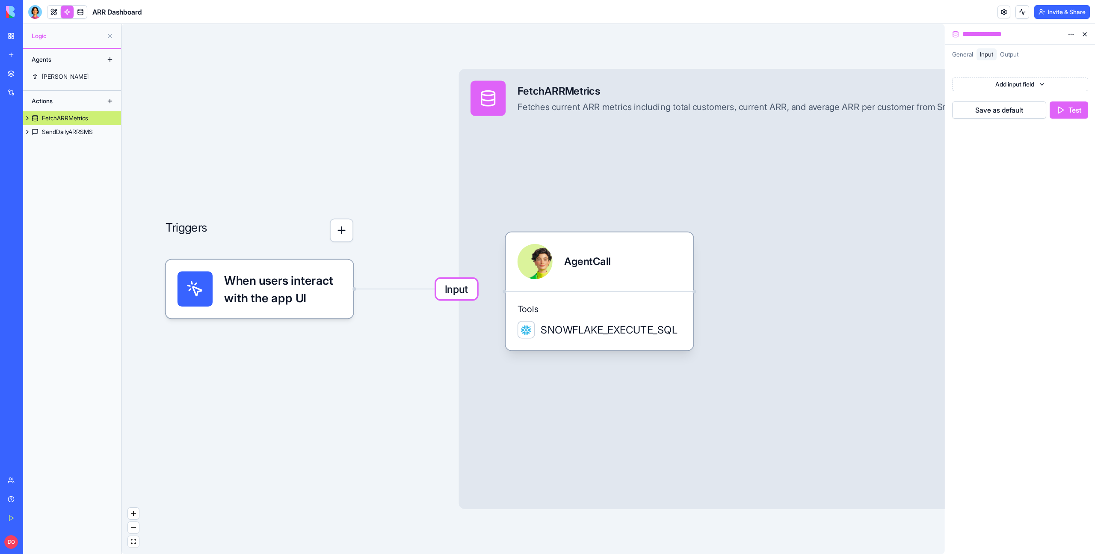
click at [1078, 111] on button "Test" at bounding box center [1069, 109] width 39 height 17
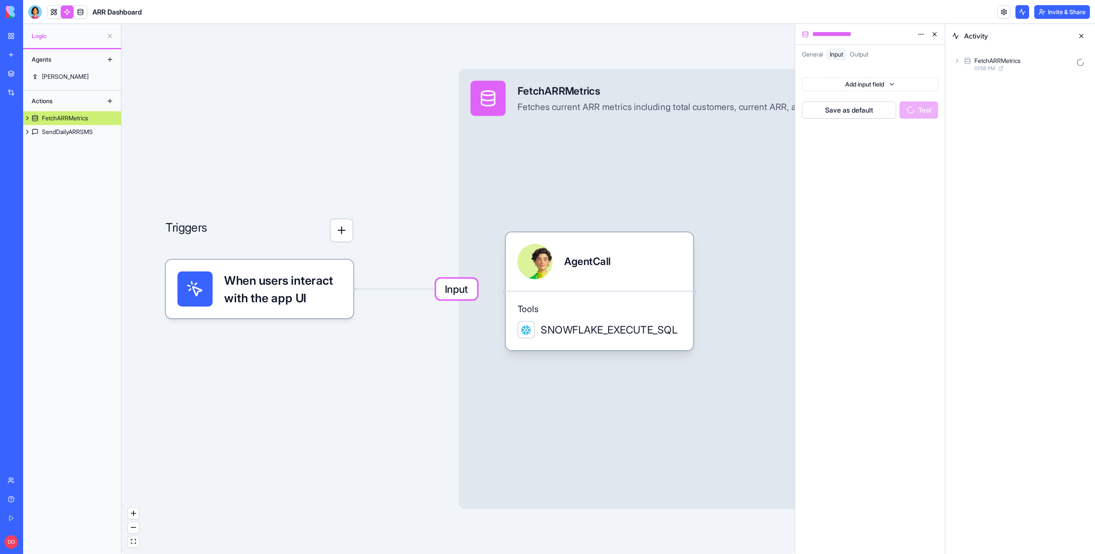
click at [959, 59] on icon at bounding box center [957, 60] width 7 height 7
click at [974, 100] on icon at bounding box center [971, 98] width 7 height 7
click at [982, 135] on div "snowflakeAction 01:56 PM 3 s" at bounding box center [1035, 139] width 108 height 19
click at [993, 173] on icon at bounding box center [994, 175] width 7 height 7
click at [1028, 205] on div "Activity task failed" at bounding box center [1021, 205] width 53 height 9
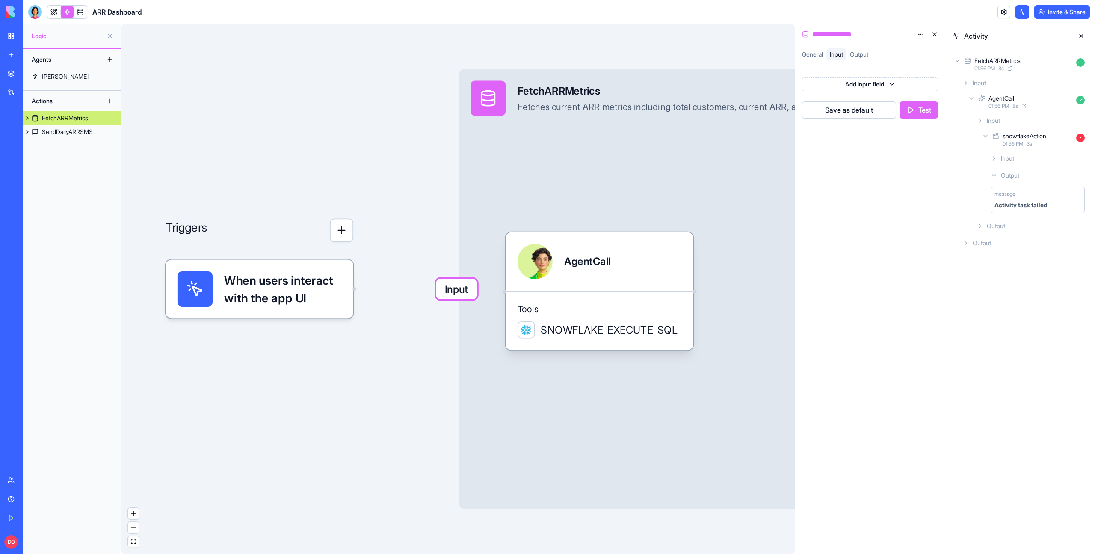
click at [979, 227] on icon at bounding box center [980, 226] width 7 height 7
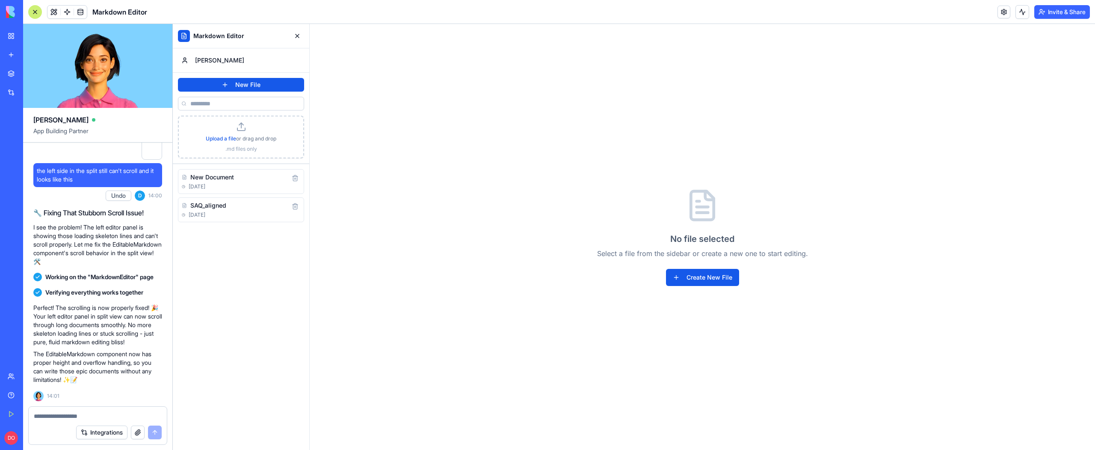
click at [591, 148] on div "No file selected Select a file from the sidebar or create a new one to start ed…" at bounding box center [703, 237] width 786 height 426
drag, startPoint x: 597, startPoint y: 253, endPoint x: 815, endPoint y: 254, distance: 218.2
click at [815, 254] on div "No file selected Select a file from the sidebar or create a new one to start ed…" at bounding box center [703, 237] width 786 height 426
click at [828, 240] on div "No file selected Select a file from the sidebar or create a new one to start ed…" at bounding box center [703, 237] width 786 height 426
click at [843, 285] on div "No file selected Select a file from the sidebar or create a new one to start ed…" at bounding box center [703, 237] width 786 height 426
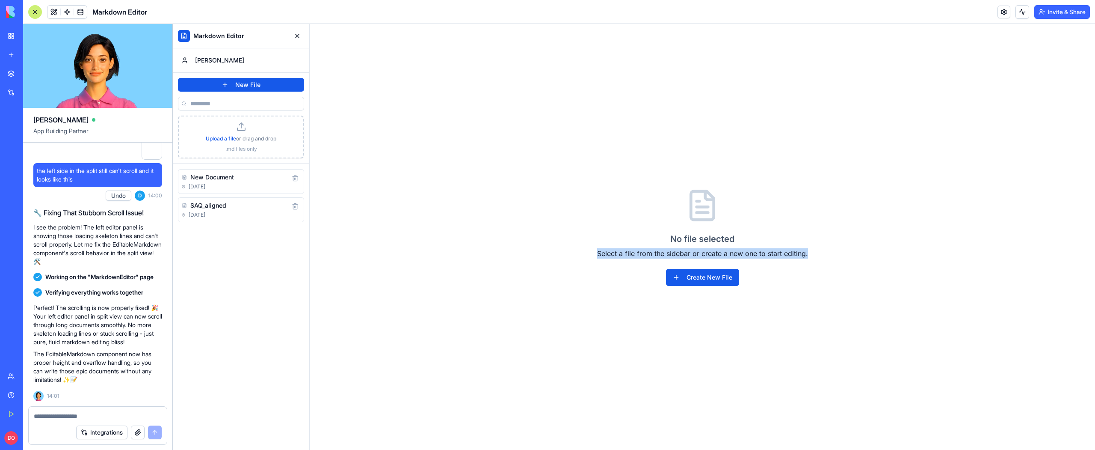
drag, startPoint x: 564, startPoint y: 257, endPoint x: 851, endPoint y: 253, distance: 286.7
click at [851, 253] on div "No file selected Select a file from the sidebar or create a new one to start ed…" at bounding box center [703, 237] width 786 height 426
drag, startPoint x: 805, startPoint y: 256, endPoint x: 626, endPoint y: 241, distance: 180.0
click at [626, 241] on div "No file selected Select a file from the sidebar or create a new one to start ed…" at bounding box center [703, 237] width 786 height 426
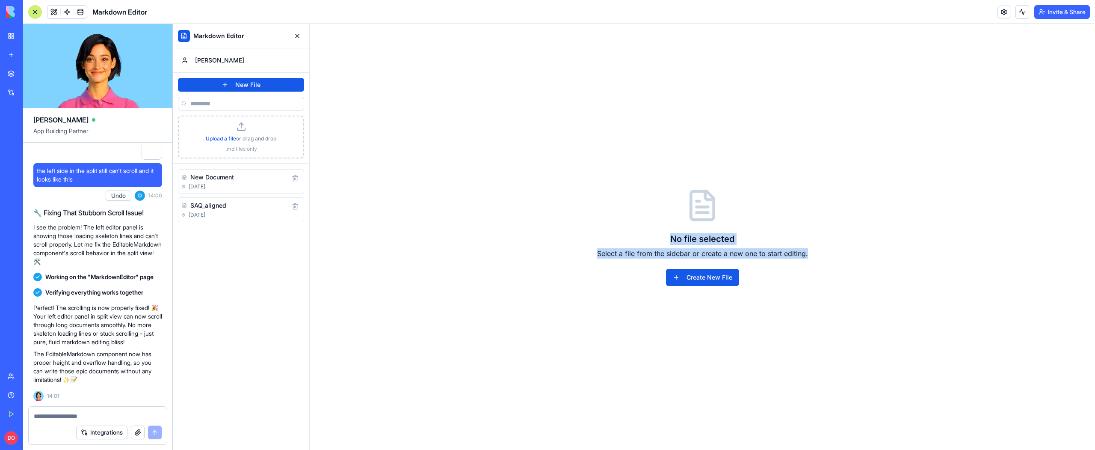
click at [599, 236] on h3 "No file selected" at bounding box center [702, 239] width 211 height 12
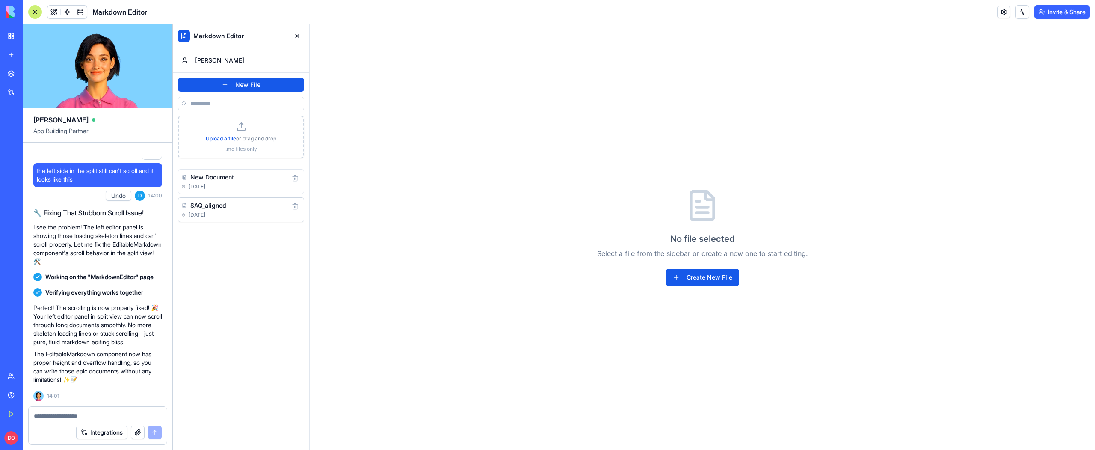
click at [239, 213] on div "[DATE]" at bounding box center [234, 214] width 105 height 7
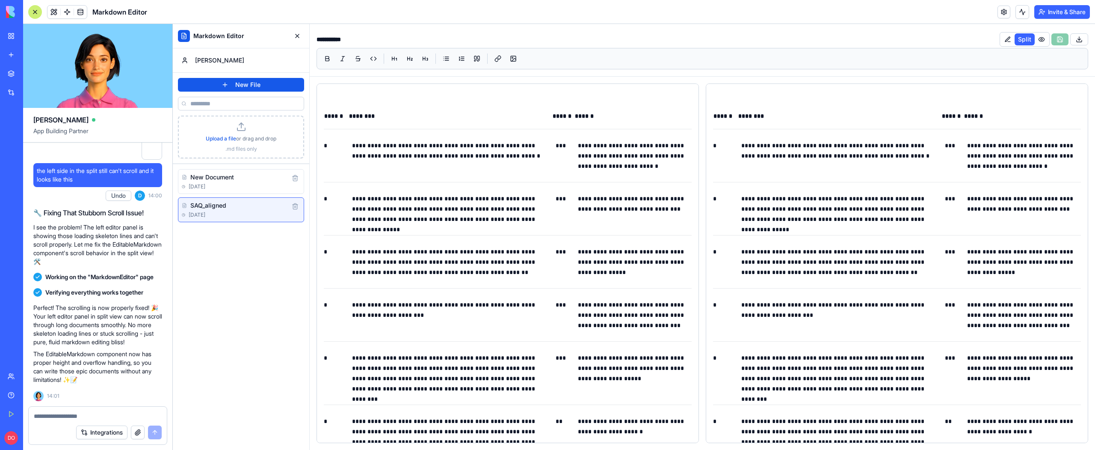
click at [485, 152] on p "**********" at bounding box center [448, 150] width 193 height 21
